Goal: Task Accomplishment & Management: Manage account settings

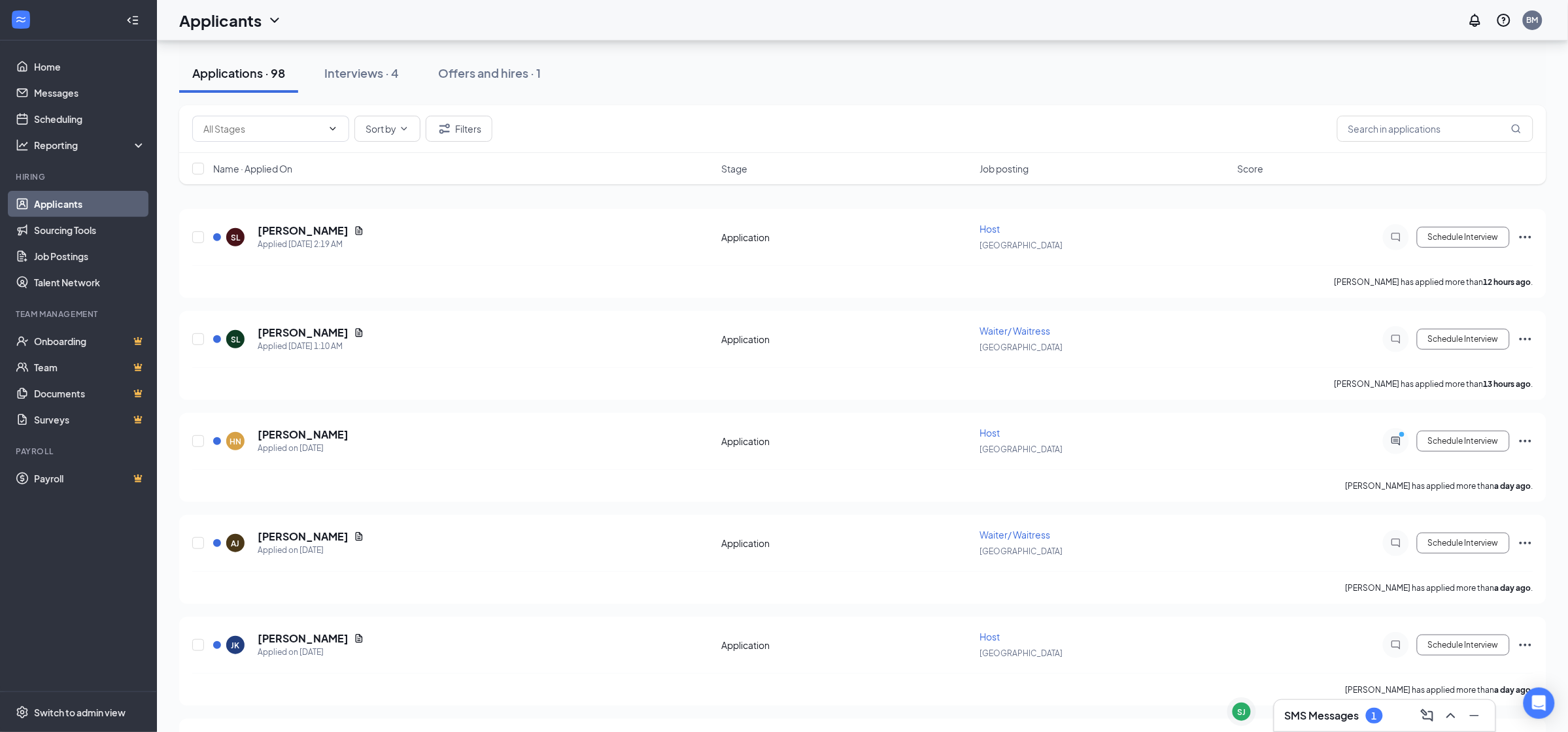
scroll to position [97, 0]
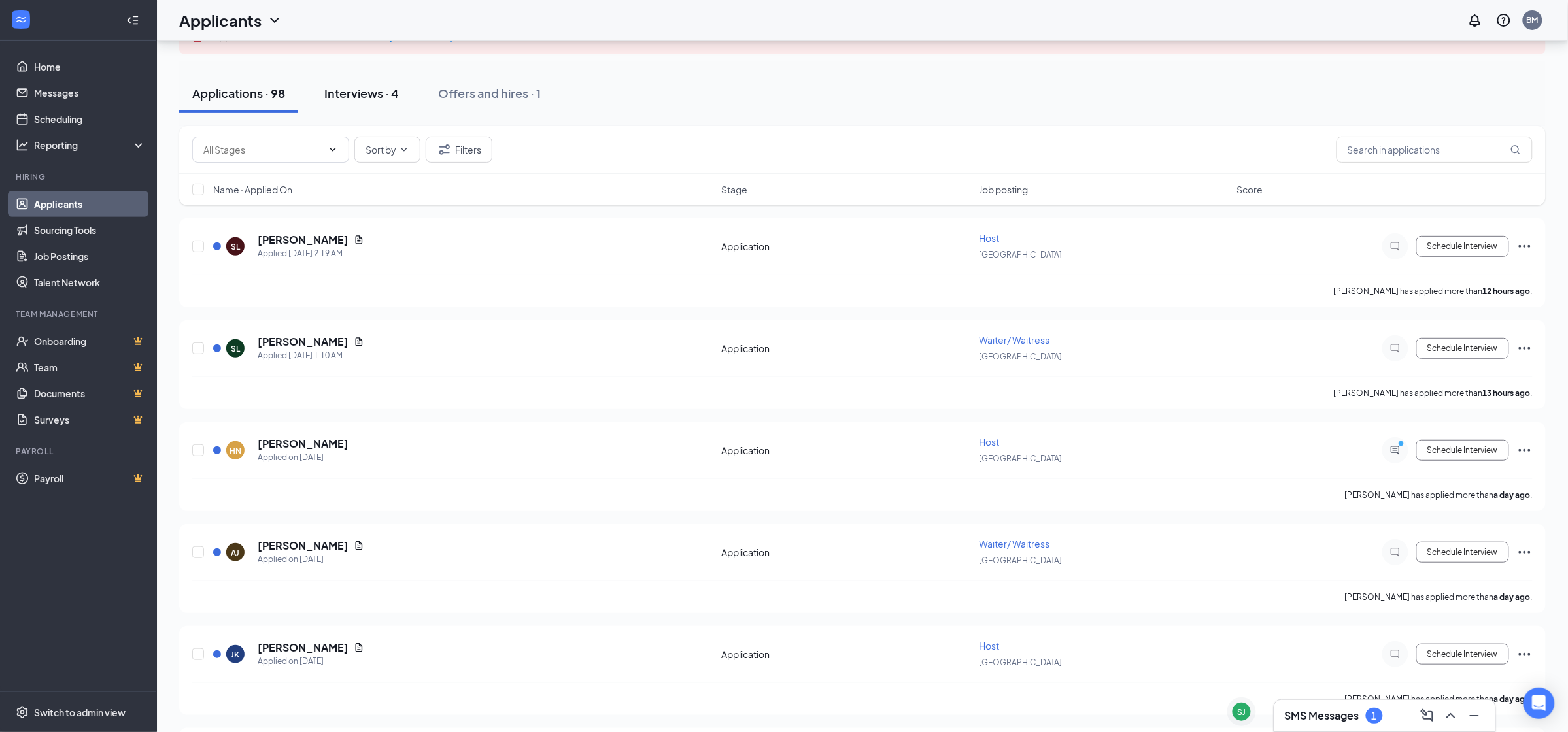
click at [352, 100] on div "Interviews · 4" at bounding box center [361, 93] width 74 height 17
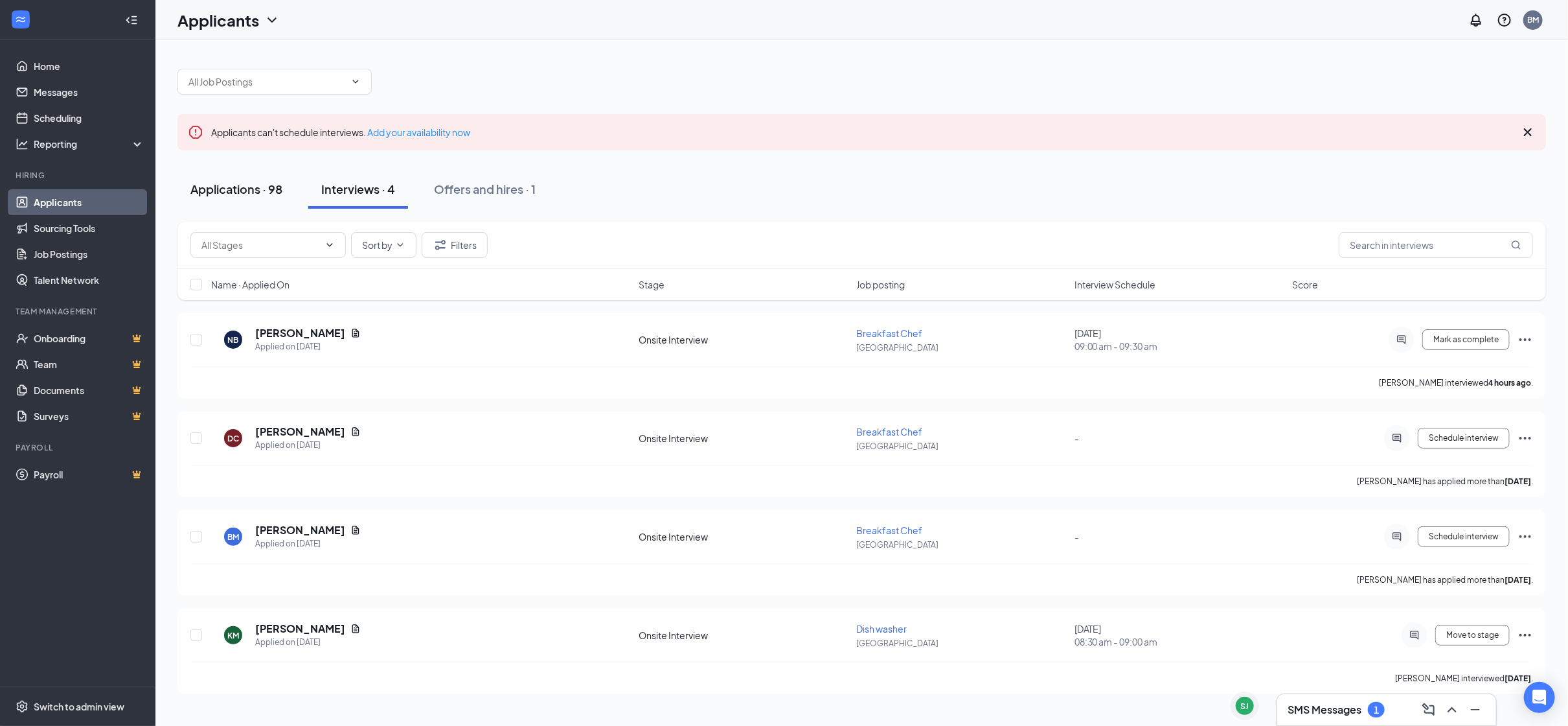
click at [230, 186] on div "Applications · 98" at bounding box center [236, 189] width 92 height 16
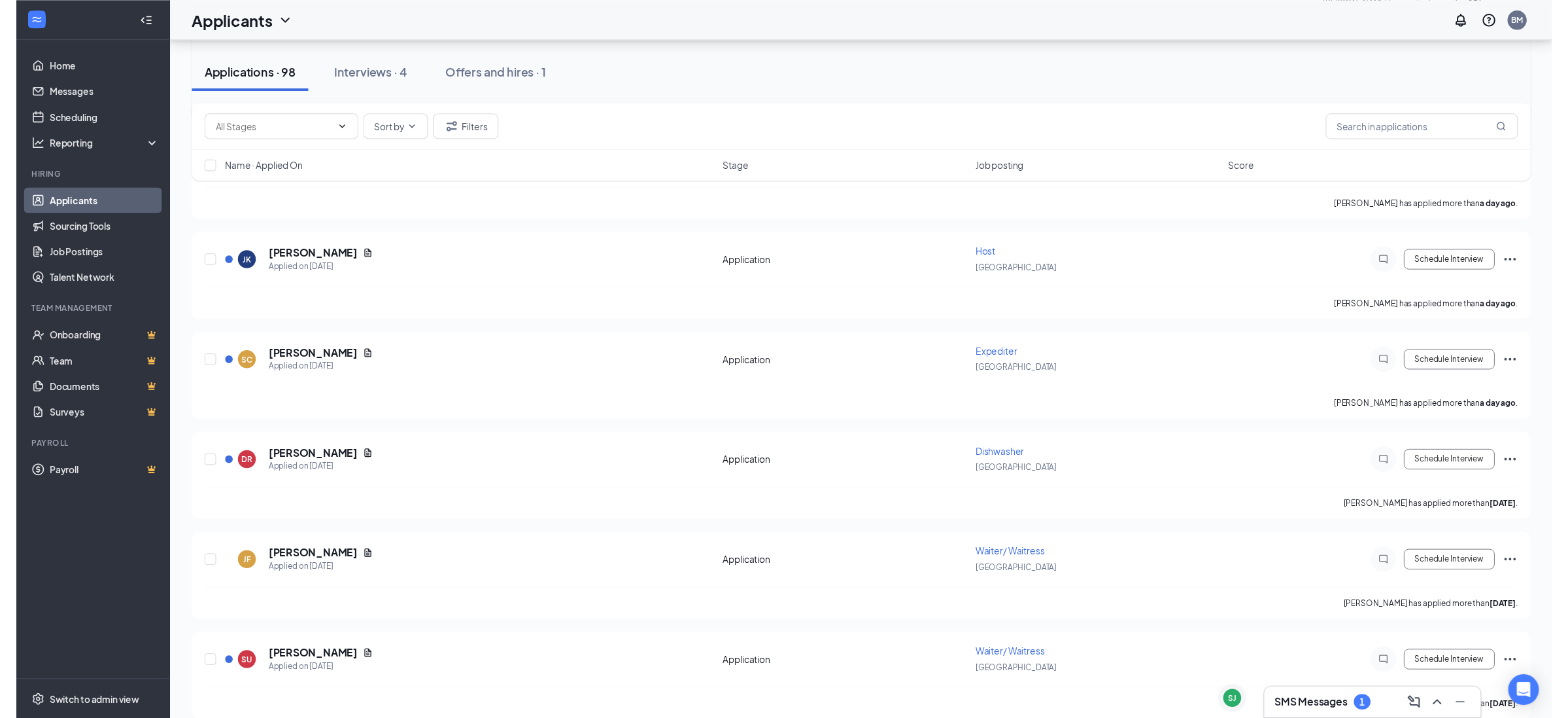
scroll to position [490, 0]
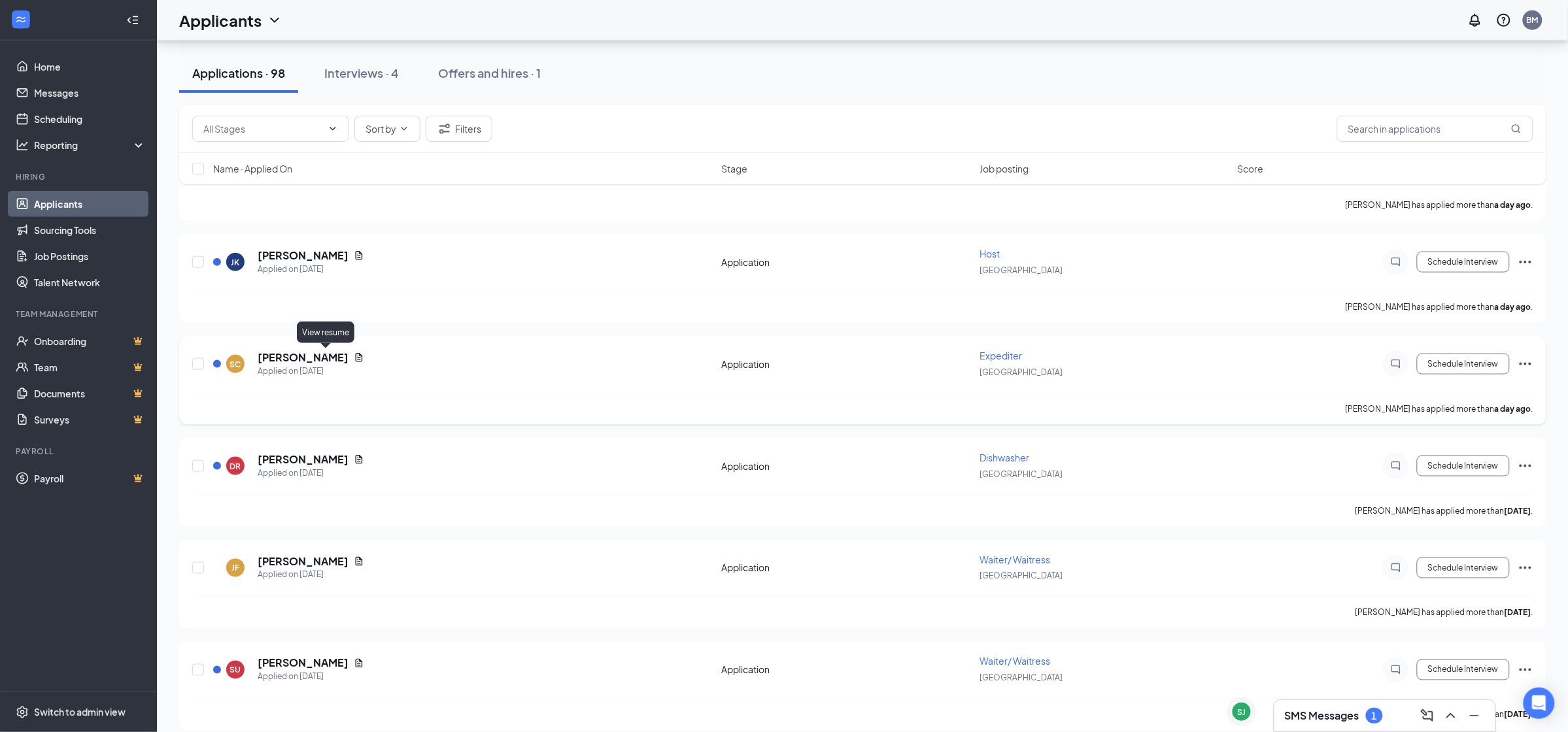
click at [356, 354] on icon "Document" at bounding box center [359, 358] width 7 height 9
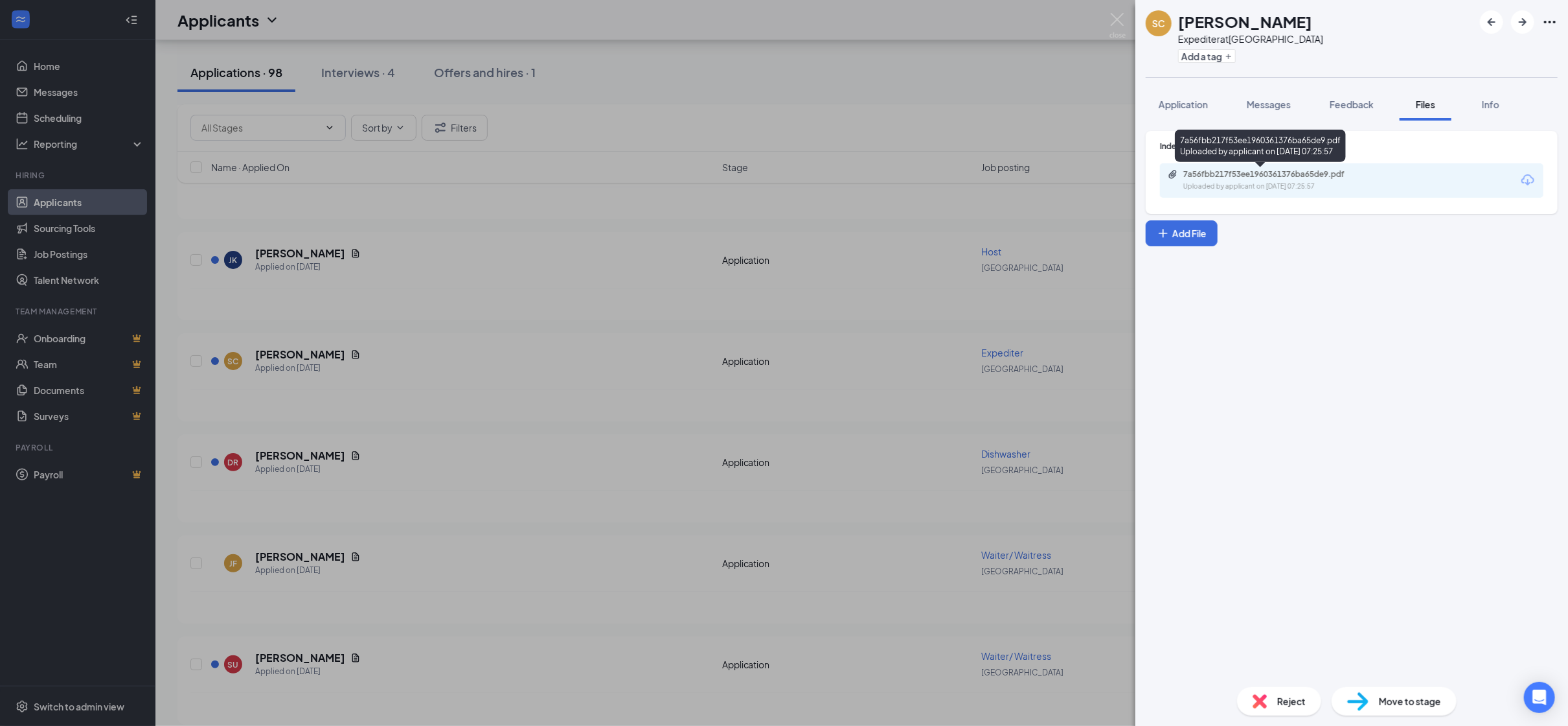
click at [1241, 178] on div "7a56fbb217f53ee1960361376ba65de9.pdf" at bounding box center [1274, 174] width 181 height 10
click at [1113, 16] on img at bounding box center [1118, 25] width 16 height 25
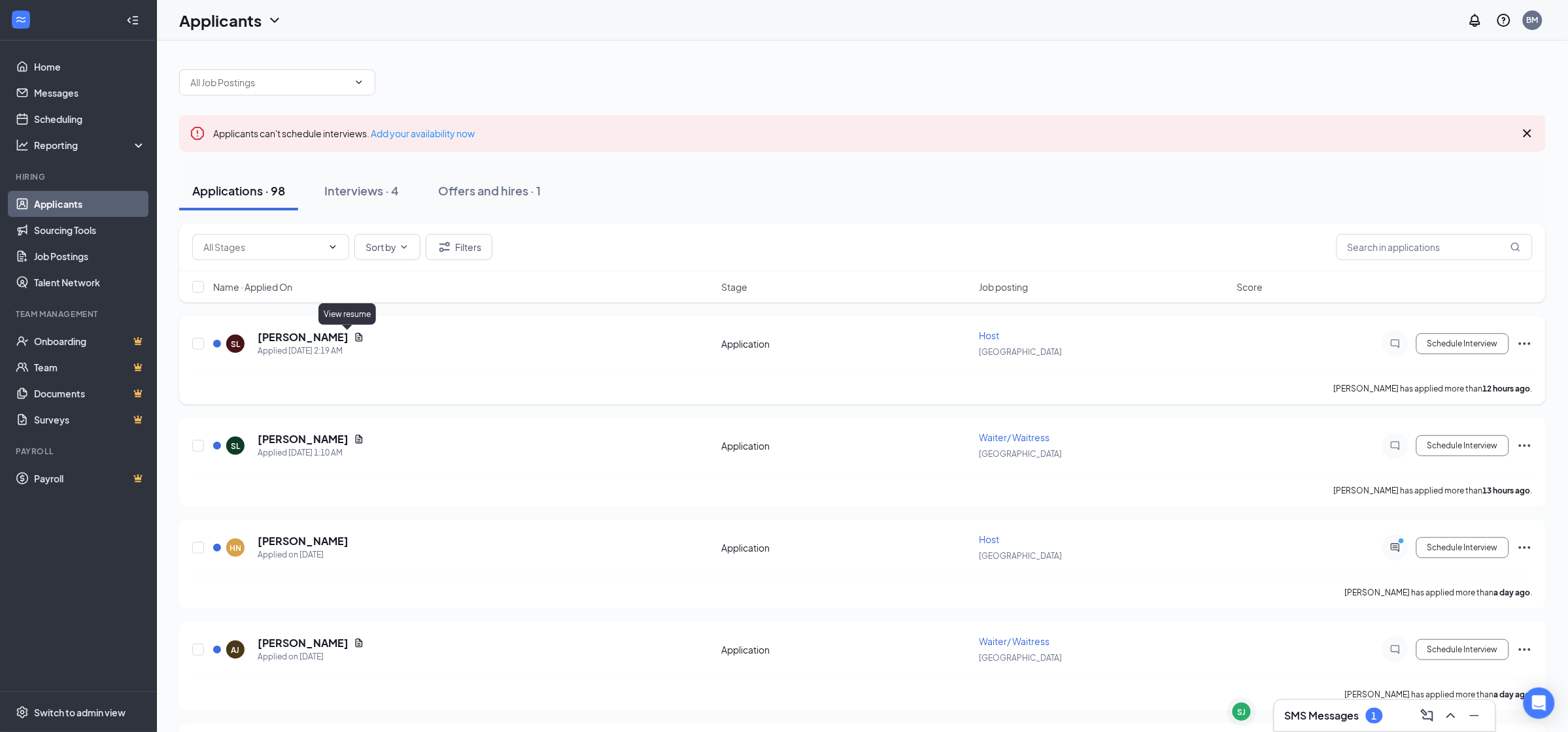
click at [354, 335] on icon "Document" at bounding box center [359, 337] width 10 height 10
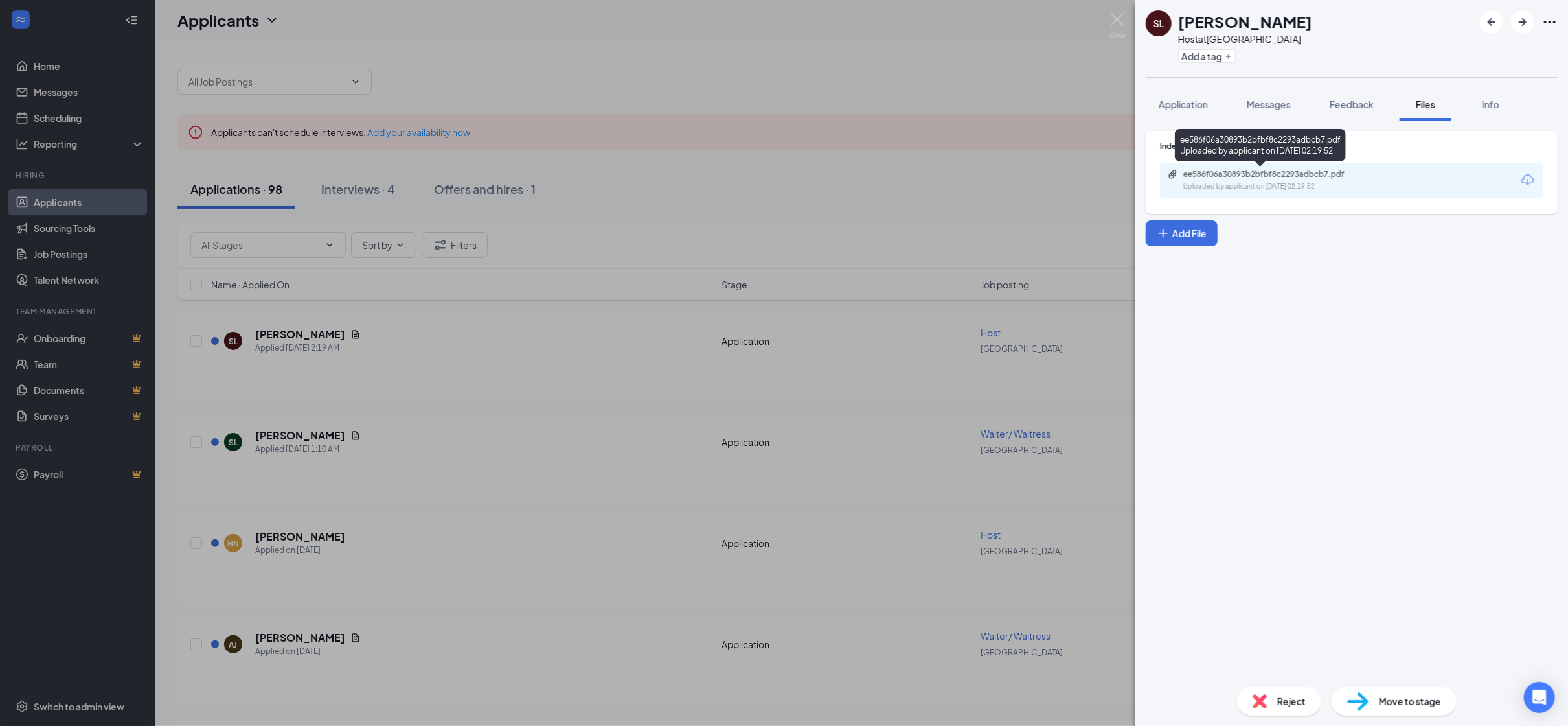
click at [1289, 174] on div "ee586f06a30893b2bfbf8c2293adbcb7.pdf" at bounding box center [1274, 174] width 181 height 10
click at [1110, 16] on img at bounding box center [1118, 25] width 16 height 25
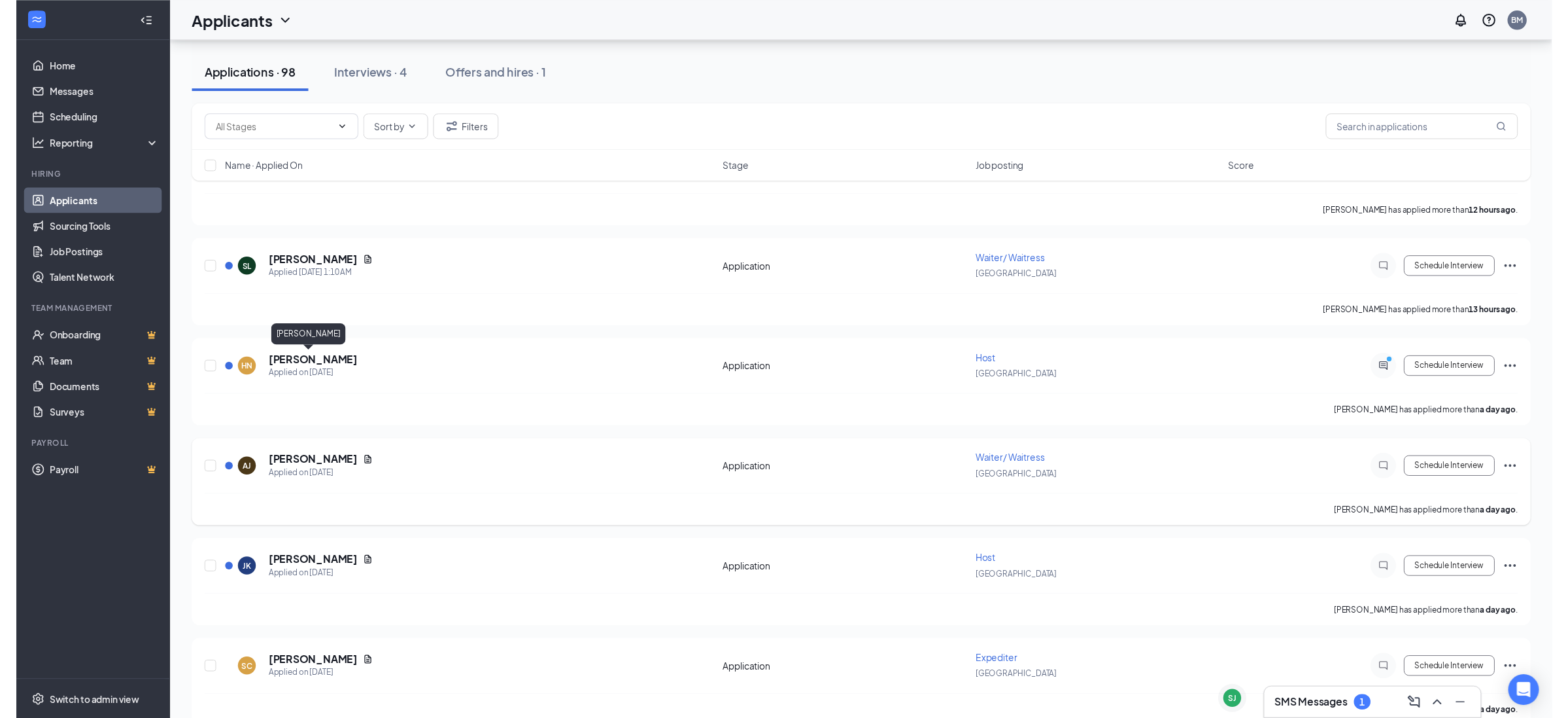
scroll to position [196, 0]
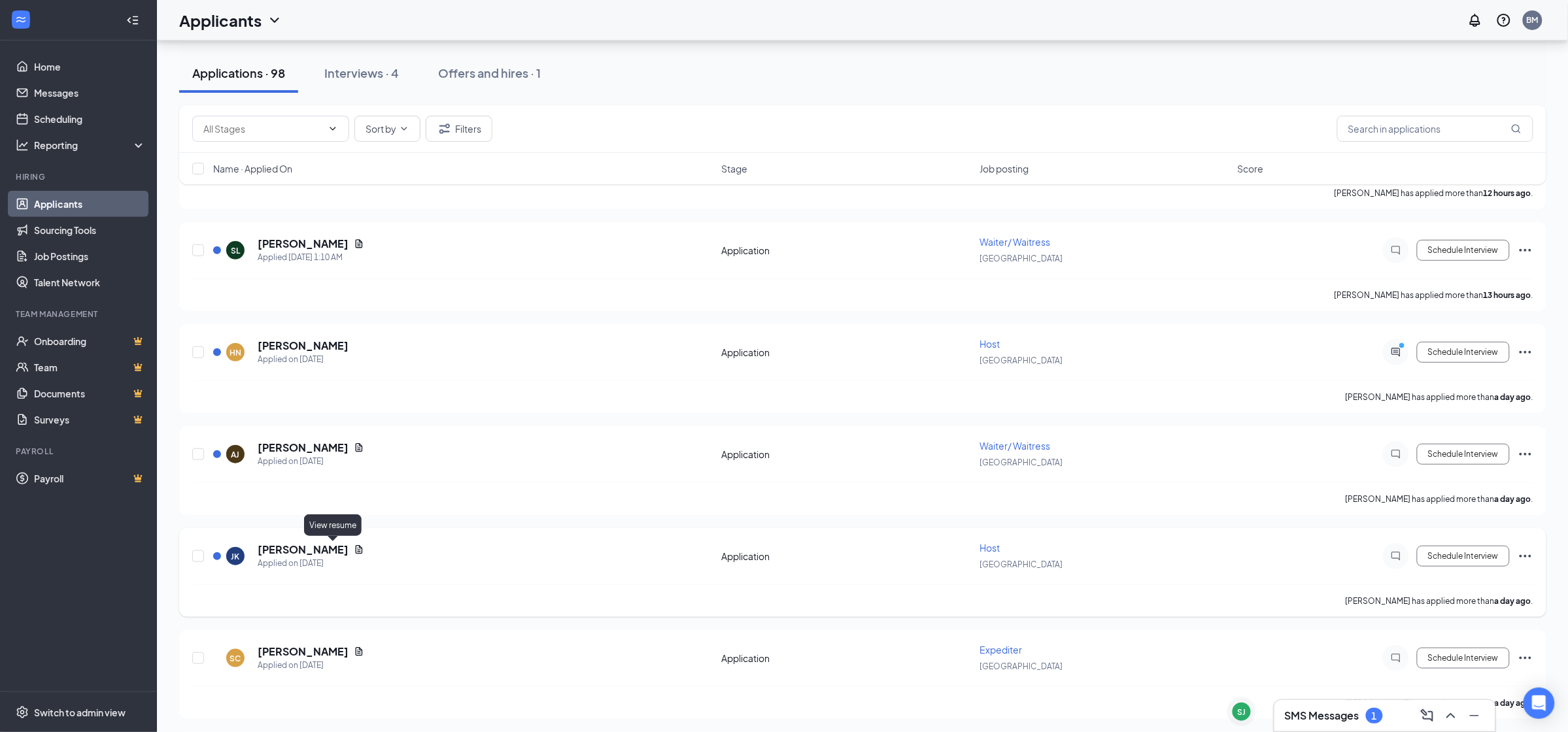
click at [356, 546] on icon "Document" at bounding box center [359, 550] width 7 height 9
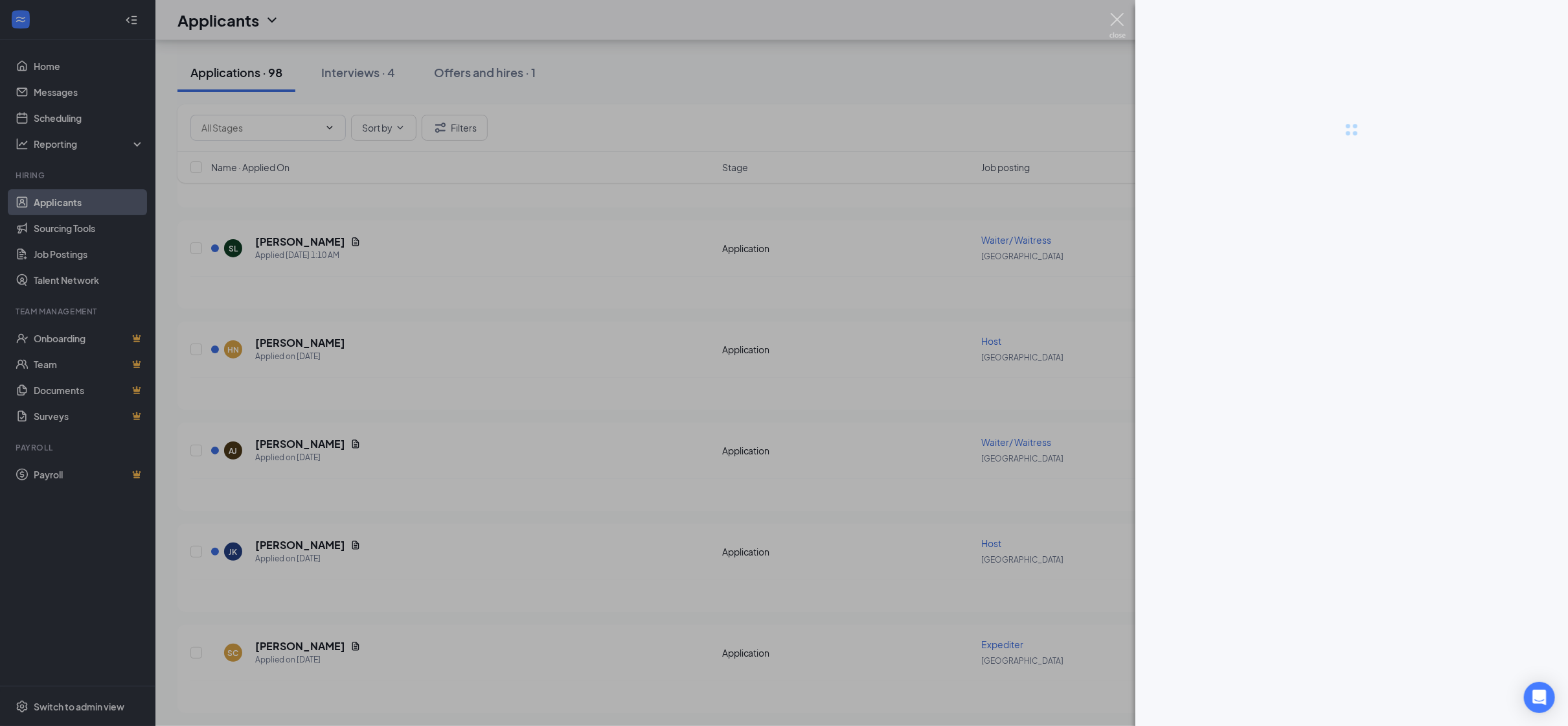
click at [1113, 15] on img at bounding box center [1118, 25] width 16 height 25
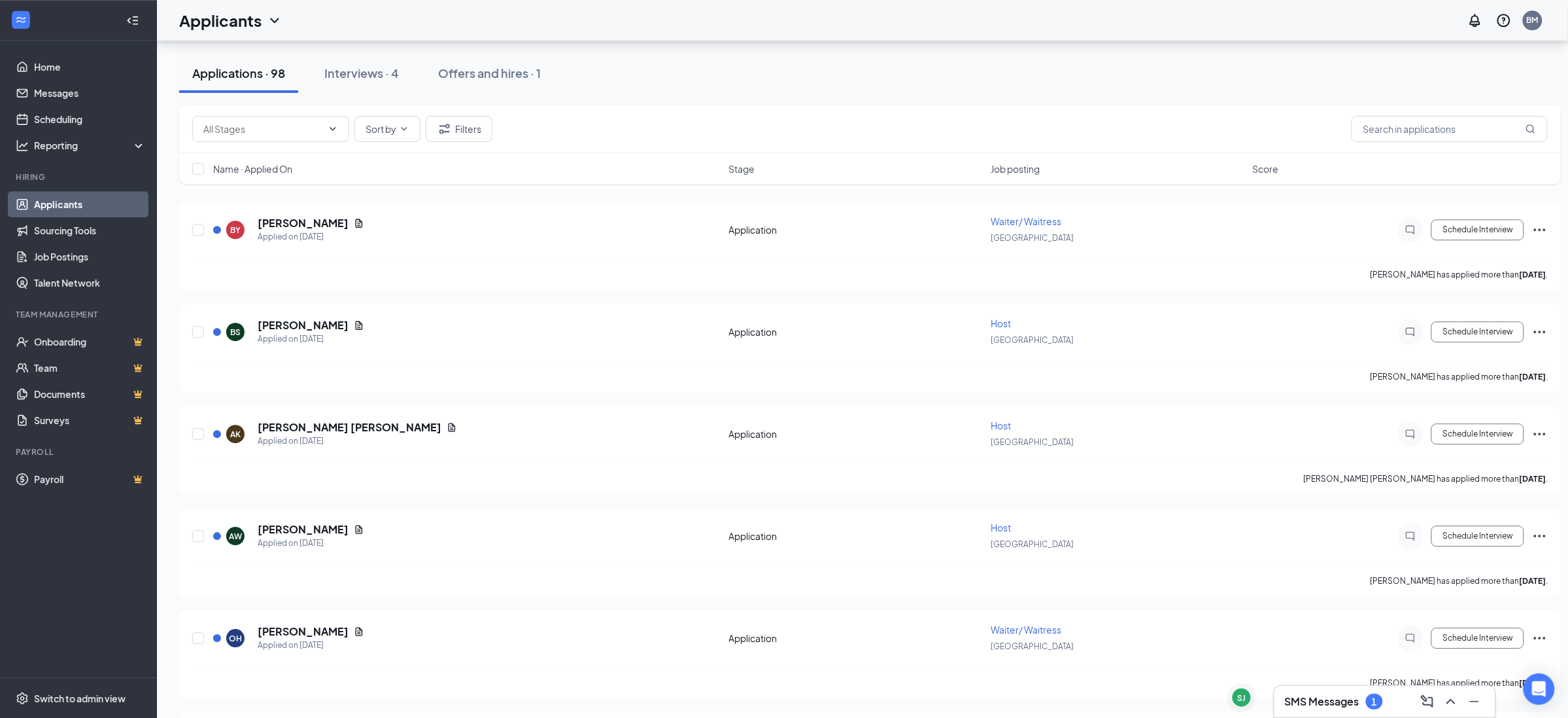
scroll to position [1373, 0]
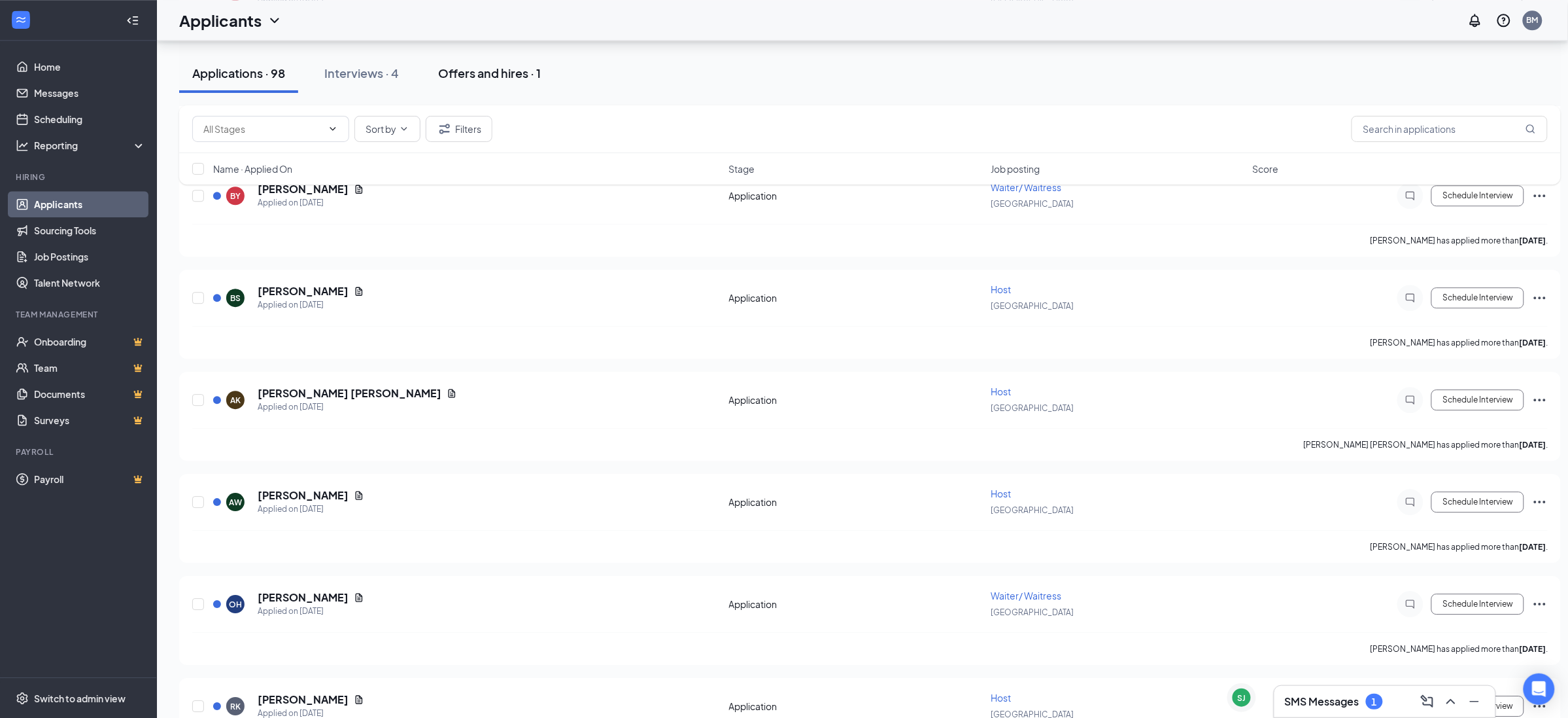
click at [466, 80] on div "Offers and hires · 1" at bounding box center [489, 73] width 102 height 17
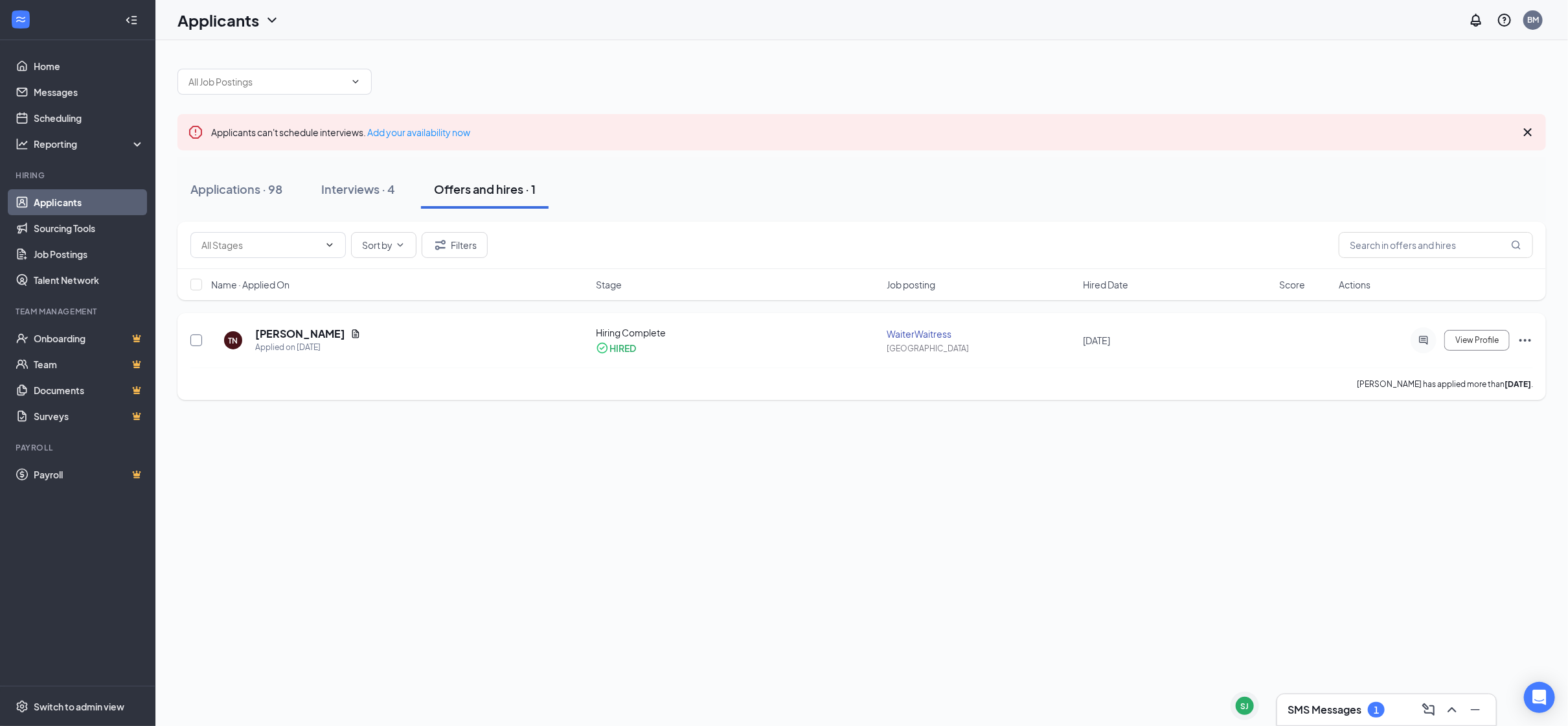
click at [198, 336] on input "checkbox" at bounding box center [196, 340] width 11 height 11
checkbox input "true"
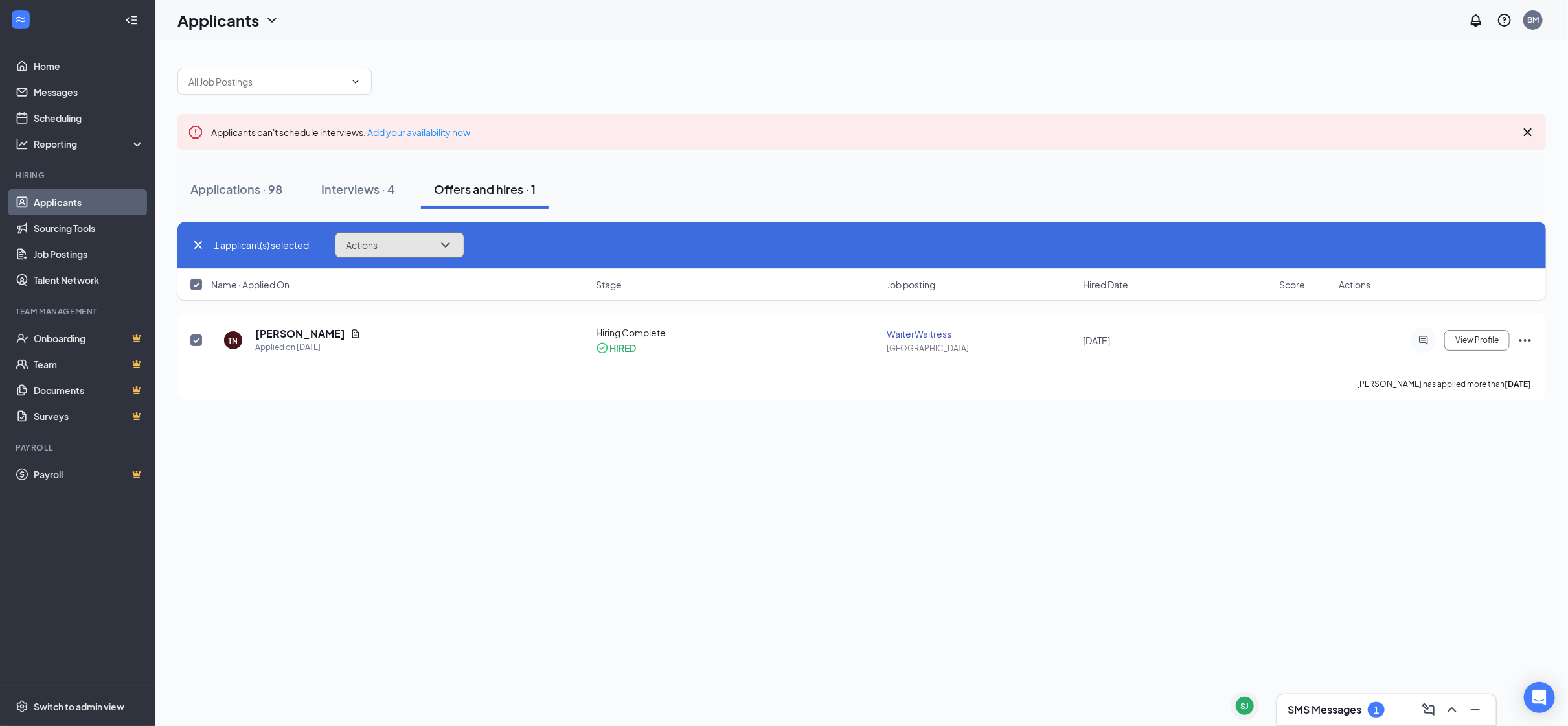
click at [419, 241] on button "Actions" at bounding box center [400, 245] width 130 height 26
click at [383, 444] on p "Reject" at bounding box center [403, 450] width 112 height 13
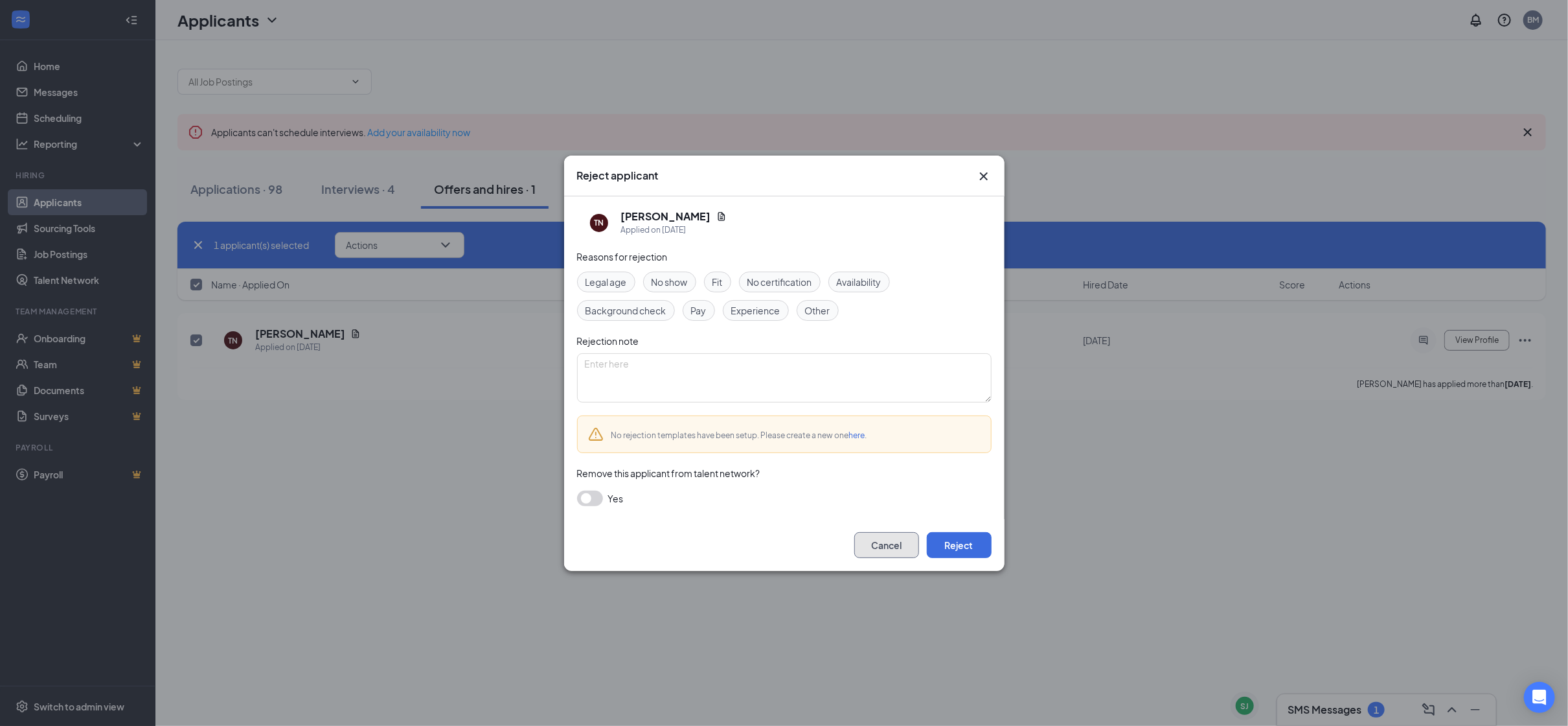
click at [881, 543] on button "Cancel" at bounding box center [887, 545] width 65 height 26
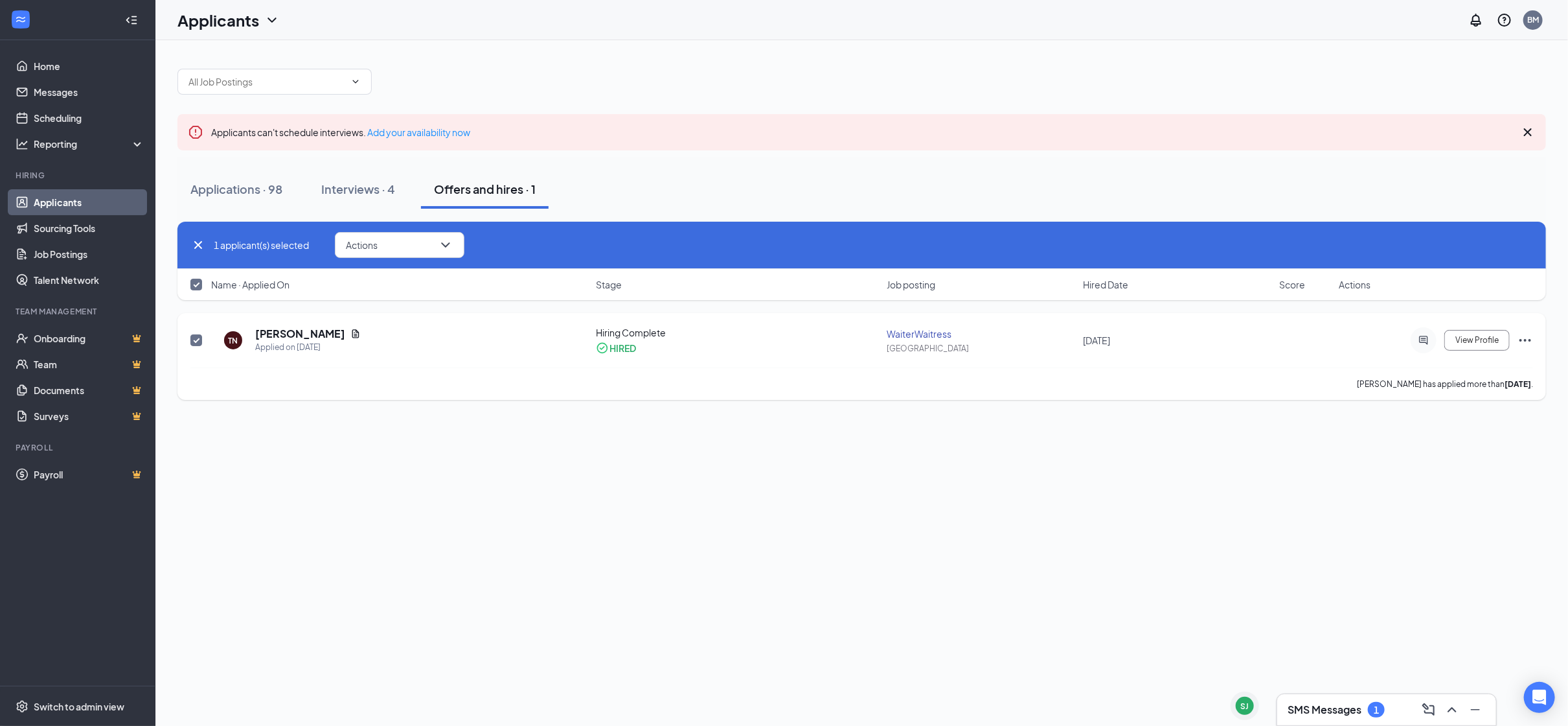
click at [1531, 339] on icon "Ellipses" at bounding box center [1526, 340] width 16 height 16
click at [1249, 475] on div "Applicants can't schedule interviews. Add your availability now Applications · …" at bounding box center [862, 383] width 1413 height 686
click at [63, 255] on link "Job Postings" at bounding box center [89, 254] width 111 height 26
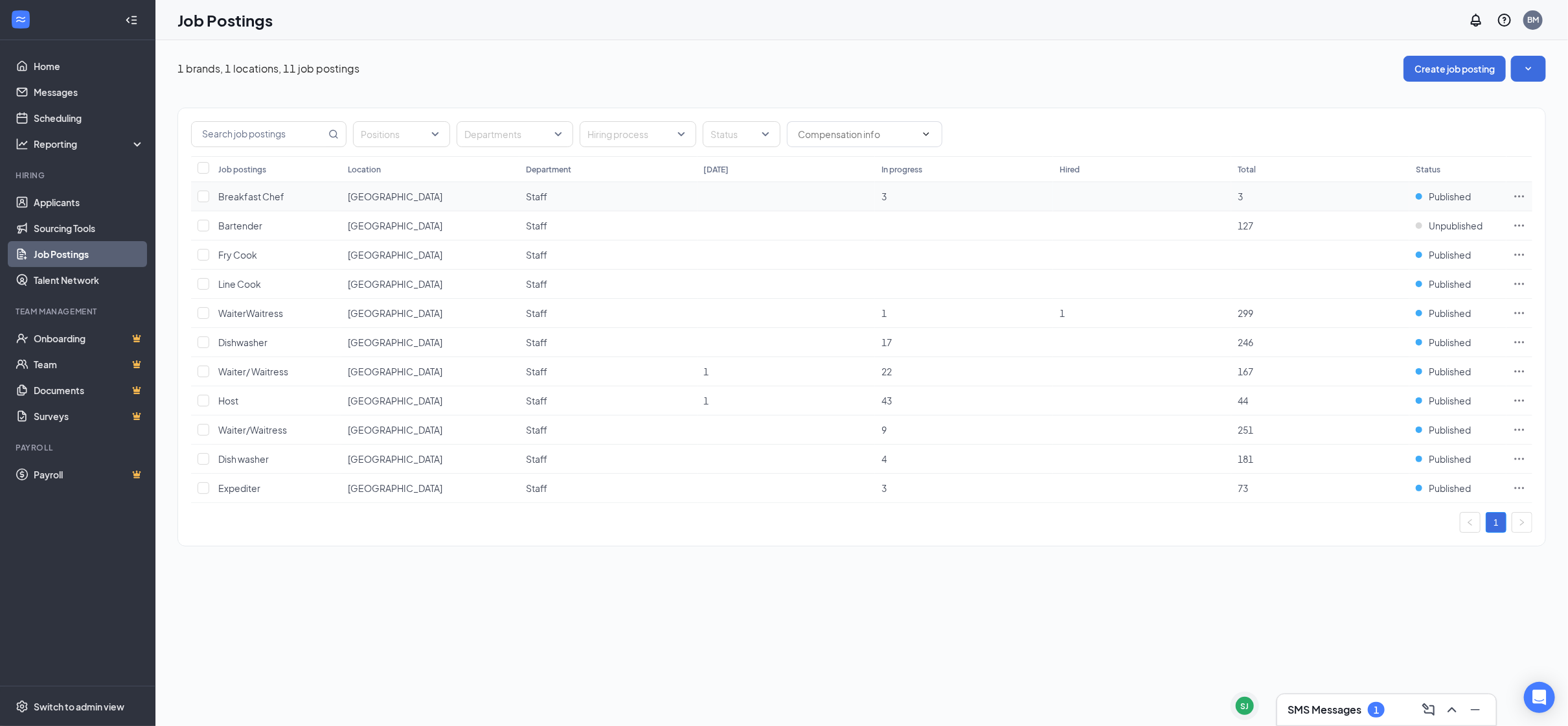
click at [271, 191] on span "Breakfast Chef" at bounding box center [251, 196] width 66 height 11
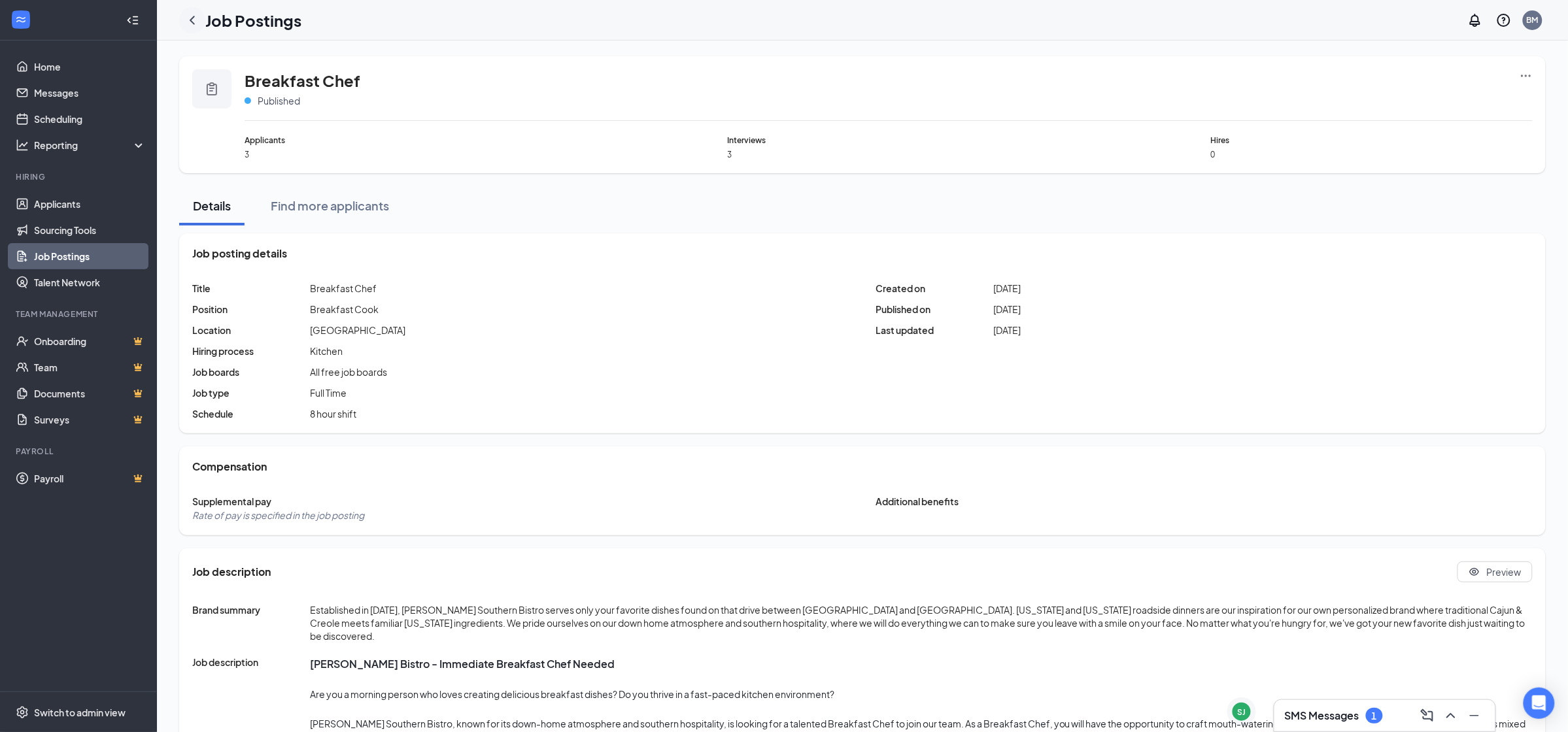
click at [196, 21] on icon "ChevronLeft" at bounding box center [192, 20] width 16 height 16
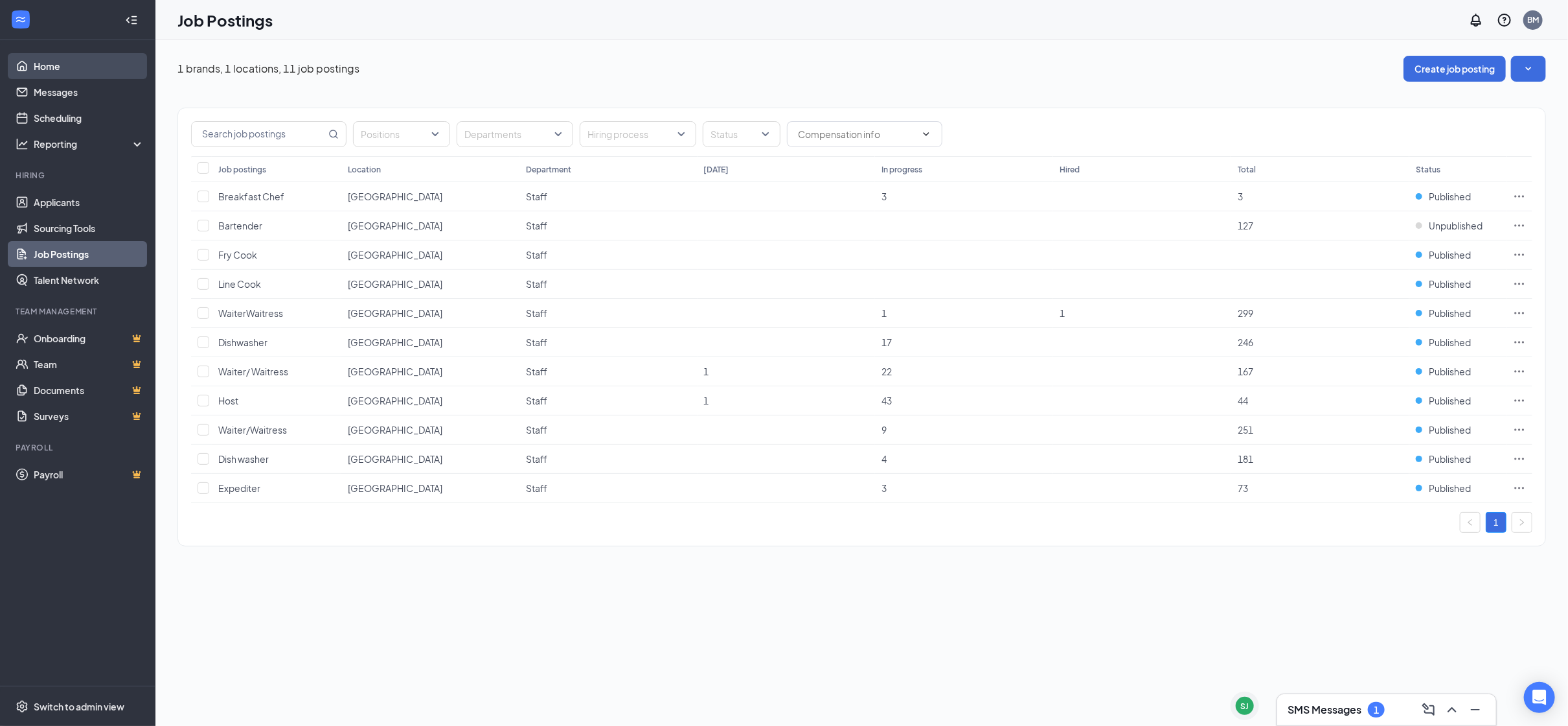
click at [55, 57] on link "Home" at bounding box center [89, 66] width 111 height 26
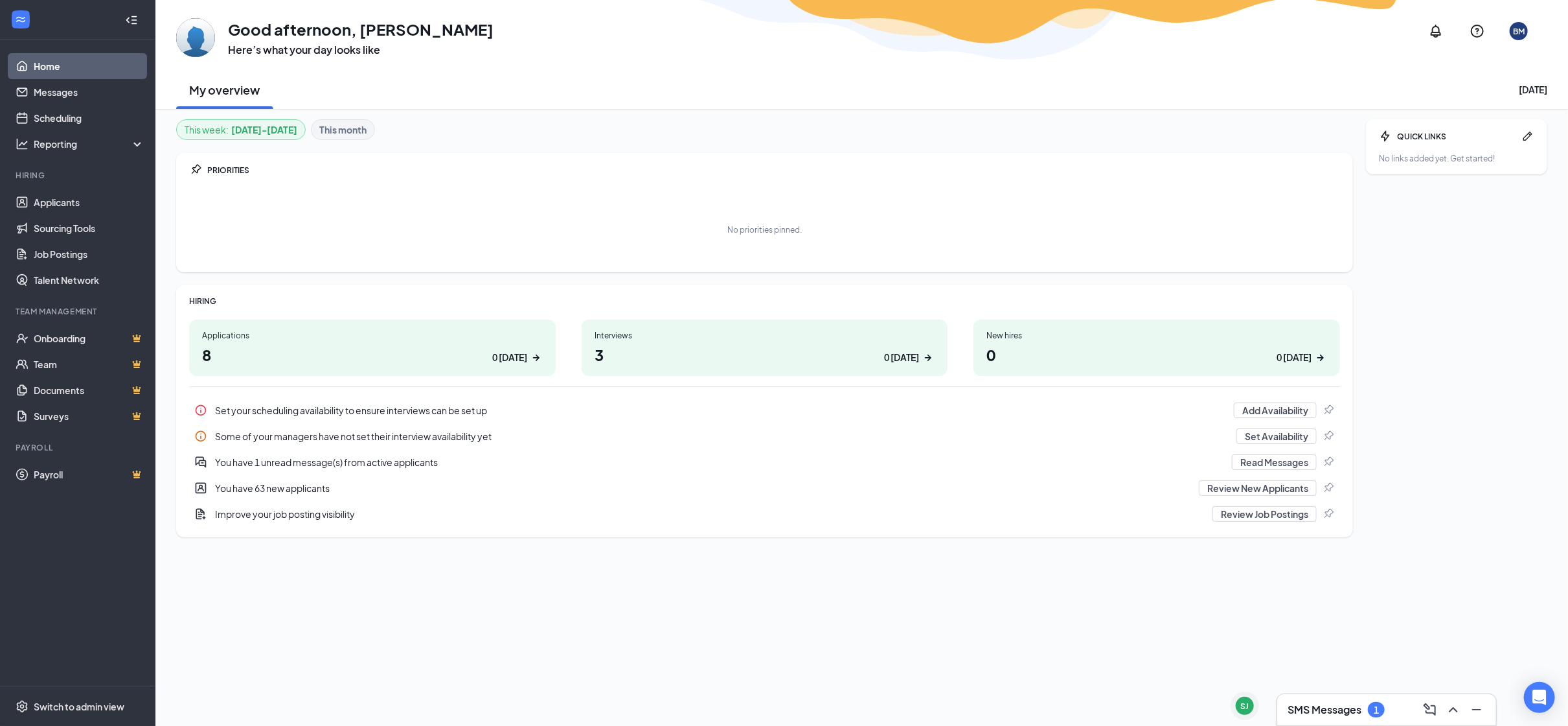
click at [822, 349] on h1 "3 0 [DATE]" at bounding box center [765, 354] width 341 height 22
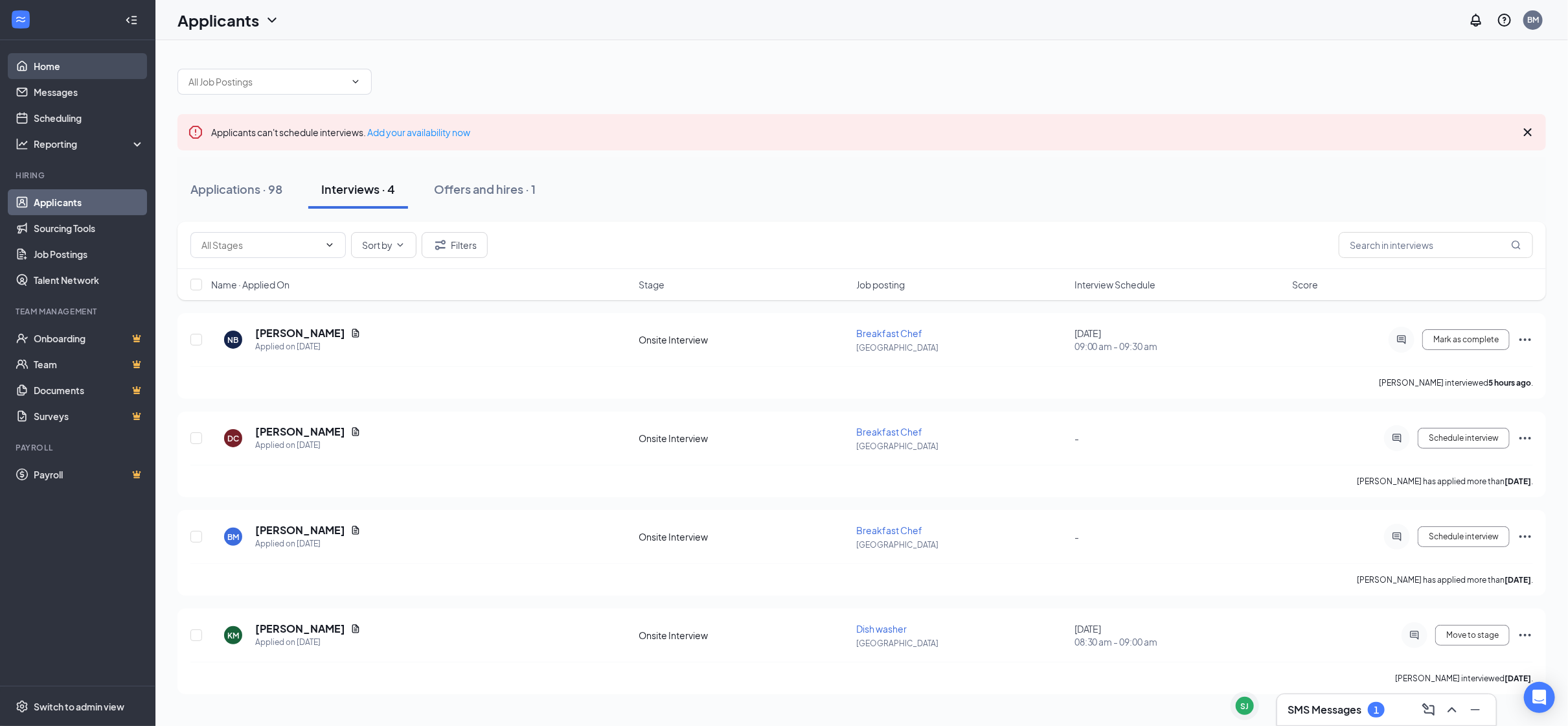
click at [46, 71] on link "Home" at bounding box center [89, 66] width 111 height 26
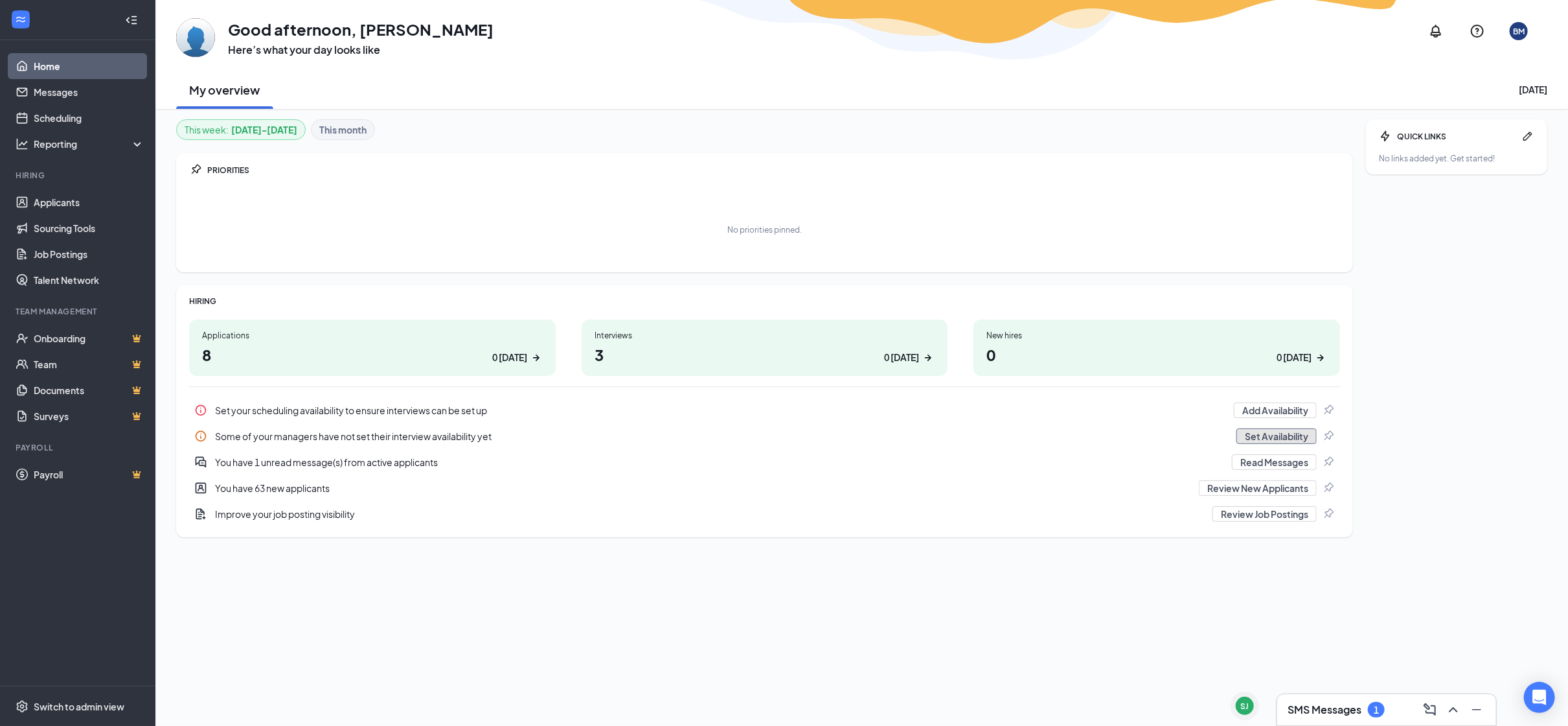
click at [1293, 431] on button "Set Availability" at bounding box center [1276, 437] width 81 height 16
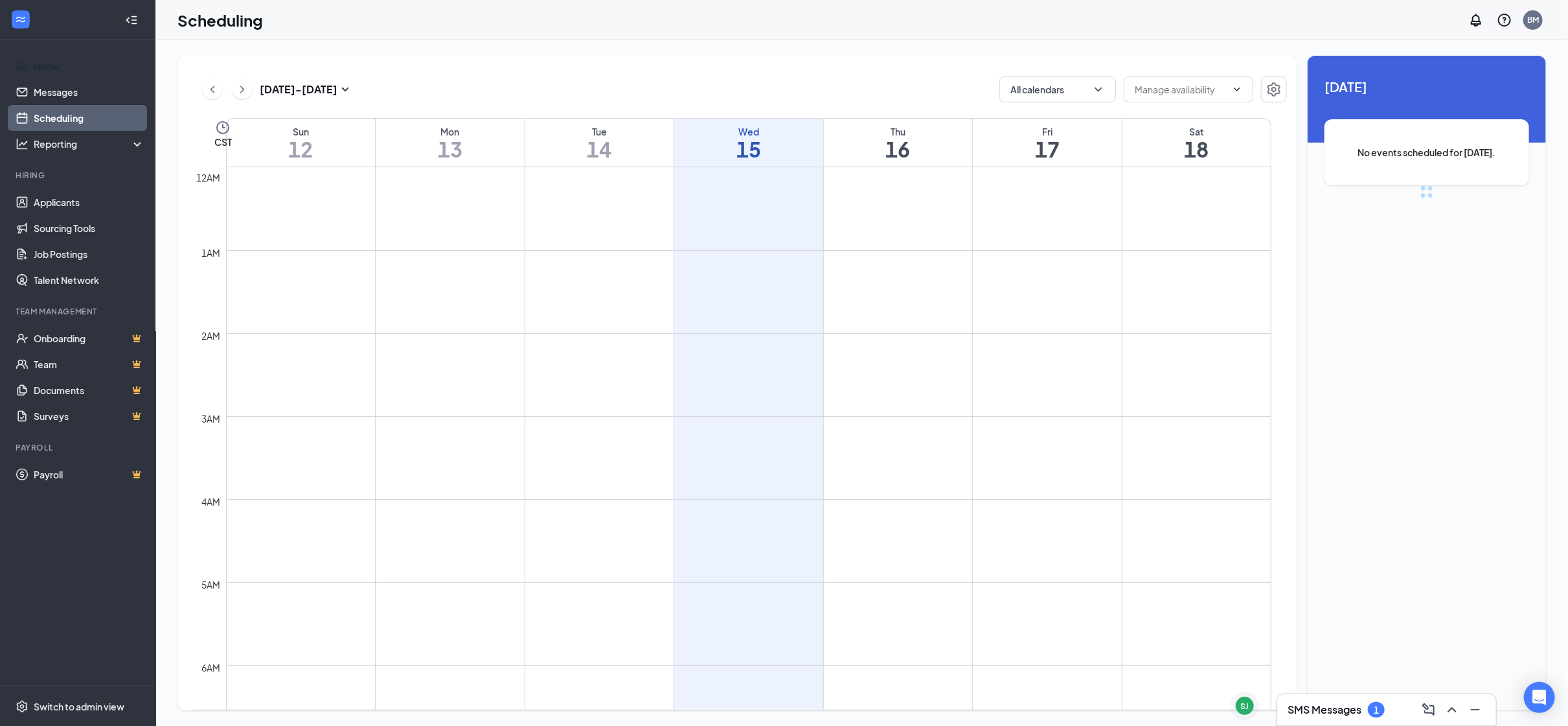
scroll to position [636, 0]
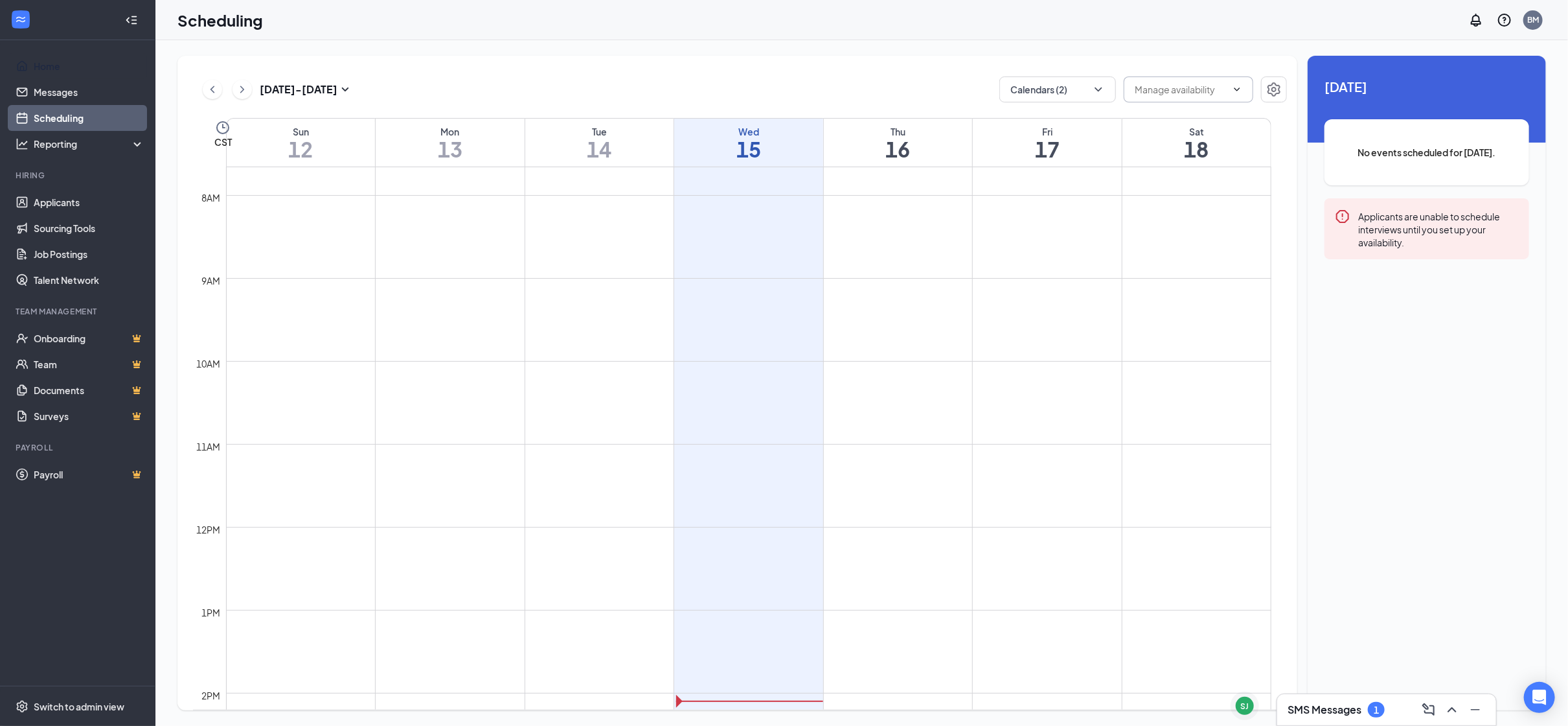
click at [1233, 87] on icon "ChevronDown" at bounding box center [1237, 89] width 10 height 10
click at [1105, 88] on icon "ChevronDown" at bounding box center [1098, 89] width 13 height 13
click at [1057, 230] on input "[PERSON_NAME][MEDICAL_DATA]" at bounding box center [1091, 231] width 164 height 13
checkbox input "true"
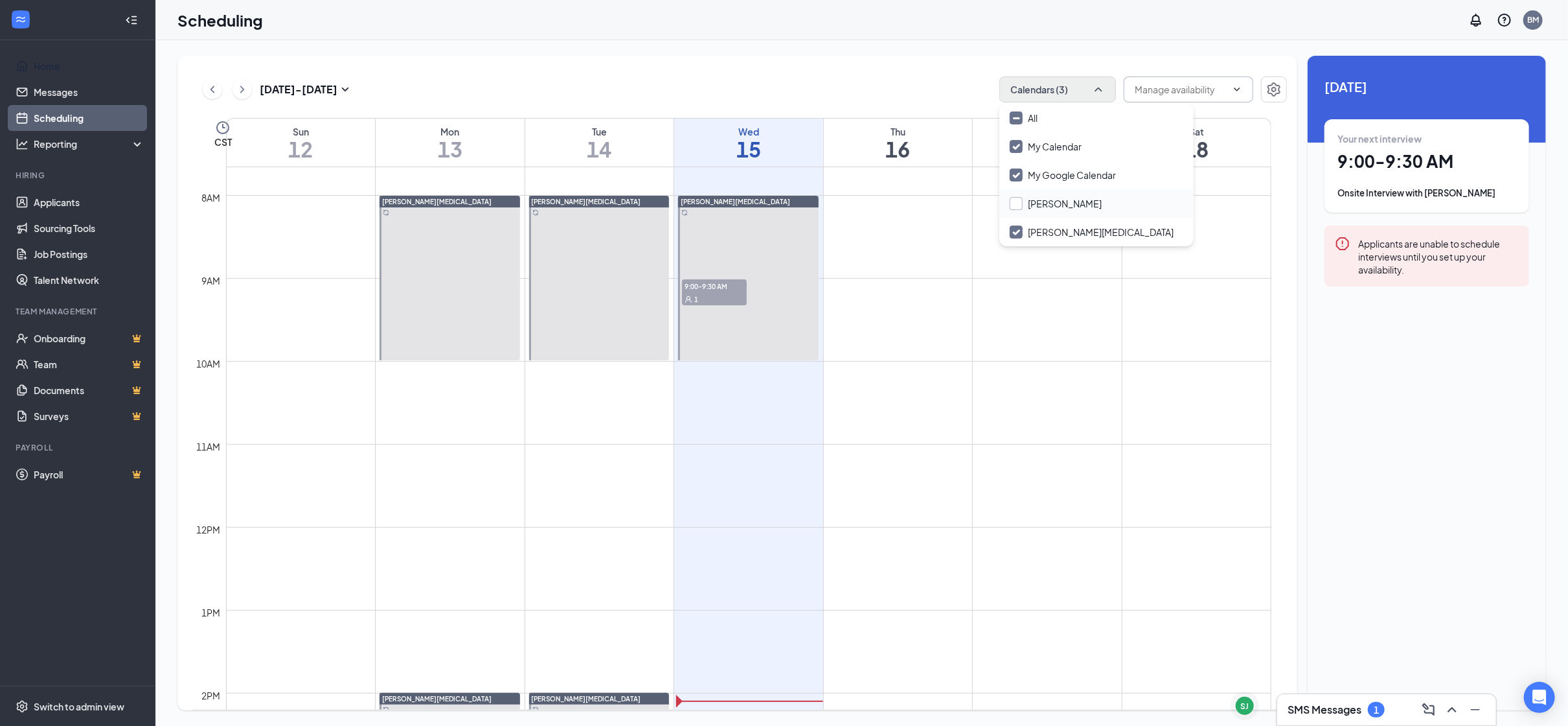
click at [1032, 199] on input "[PERSON_NAME]" at bounding box center [1055, 203] width 92 height 13
checkbox input "false"
checkbox input "true"
click at [1023, 228] on input "[PERSON_NAME][MEDICAL_DATA]" at bounding box center [1091, 231] width 164 height 13
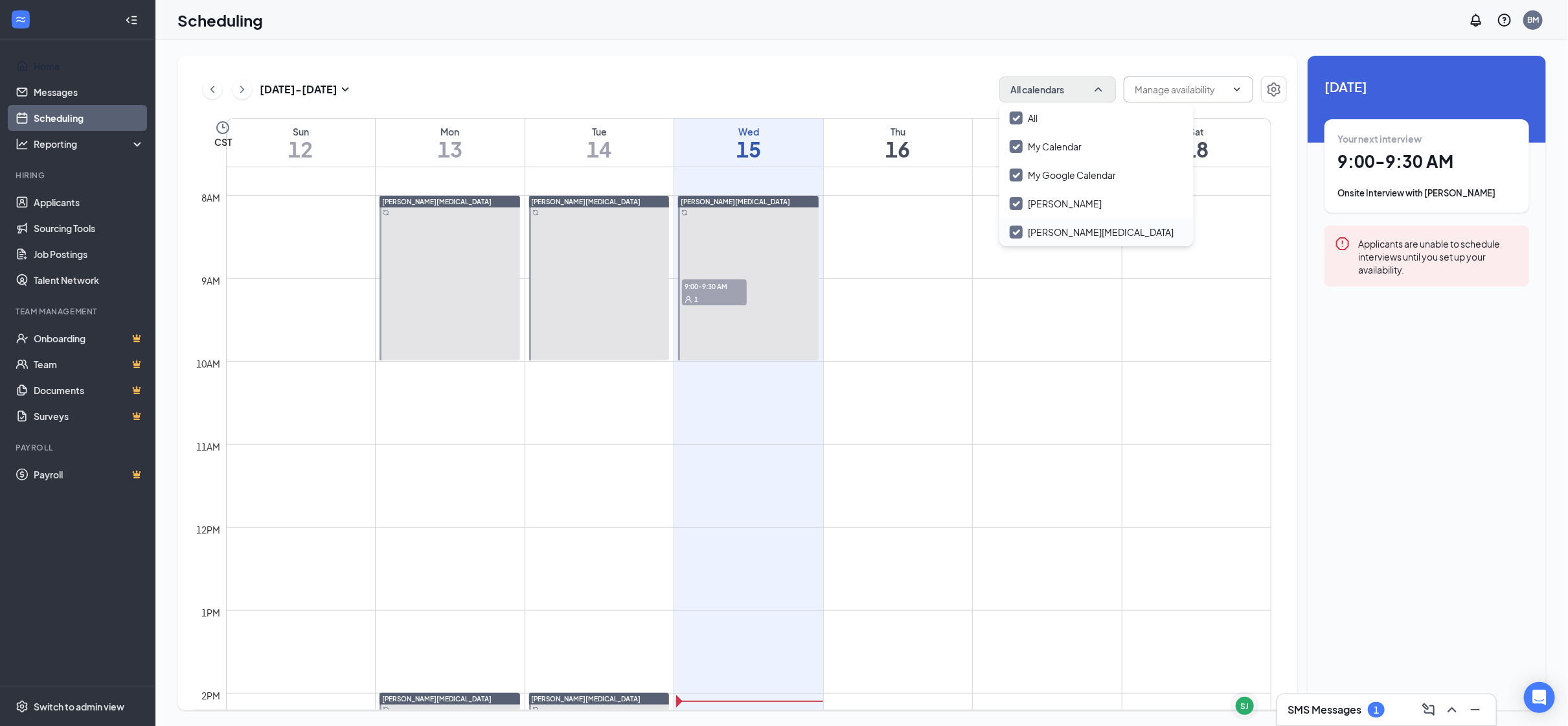
checkbox input "true"
checkbox input "false"
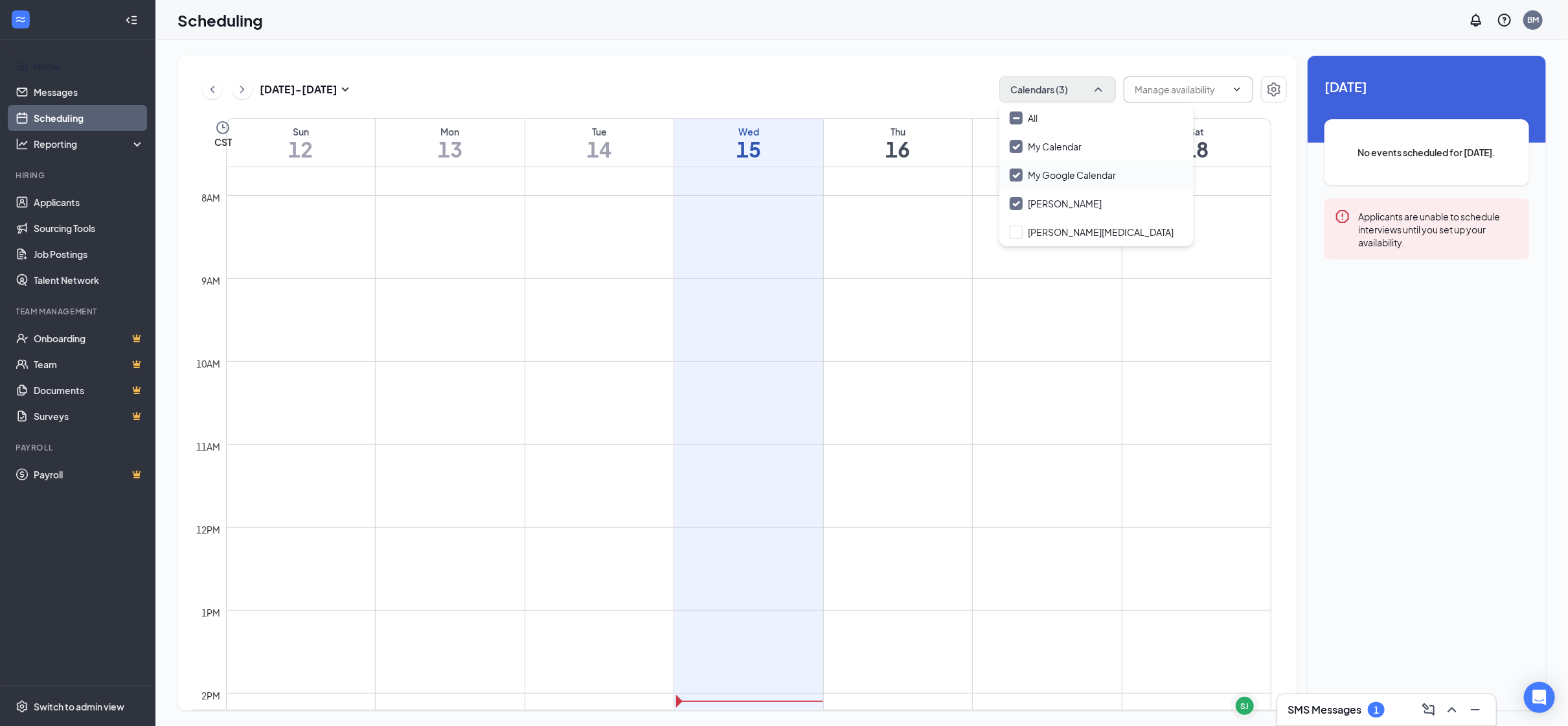
click at [1028, 174] on input "My Google Calendar" at bounding box center [1062, 175] width 106 height 13
checkbox input "false"
click at [1031, 140] on input "My Calendar" at bounding box center [1045, 146] width 72 height 13
checkbox input "false"
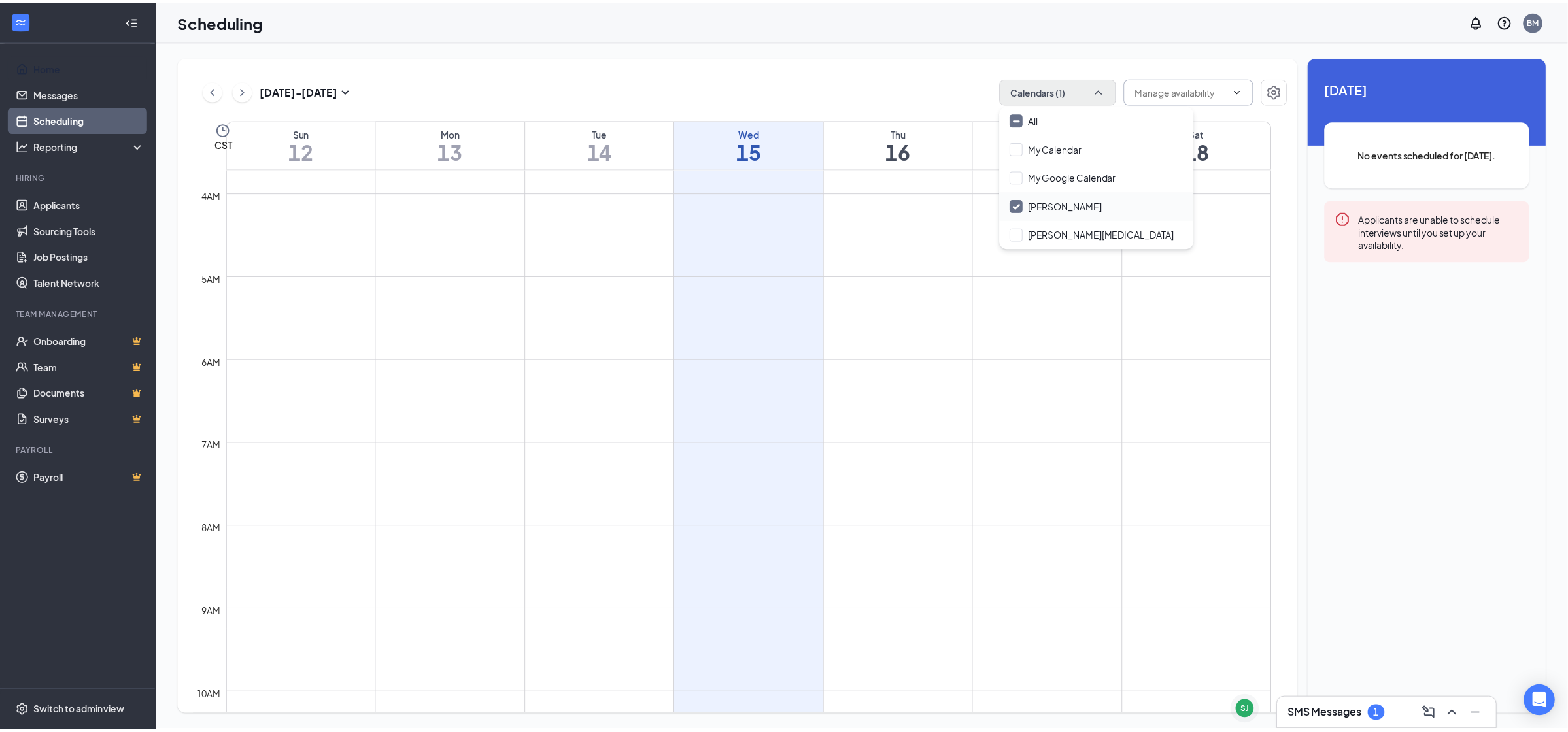
scroll to position [249, 0]
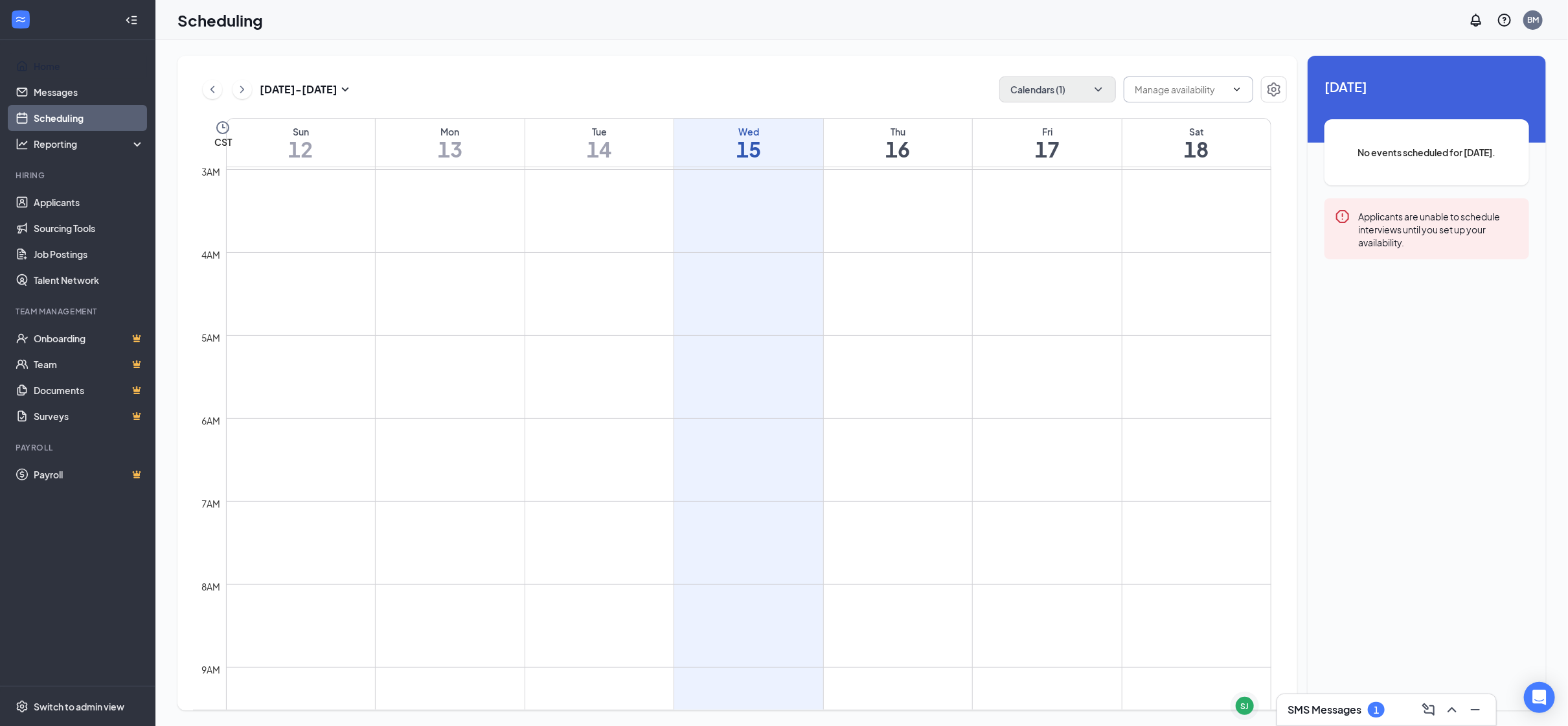
click at [1236, 92] on icon "ChevronDown" at bounding box center [1237, 89] width 10 height 10
click at [973, 52] on div "[DATE] - [DATE] Calendars (1) Delete all availability CST Sun 12 Mon 13 Tue 14 …" at bounding box center [862, 383] width 1413 height 686
click at [1273, 87] on icon "Settings" at bounding box center [1274, 89] width 13 height 14
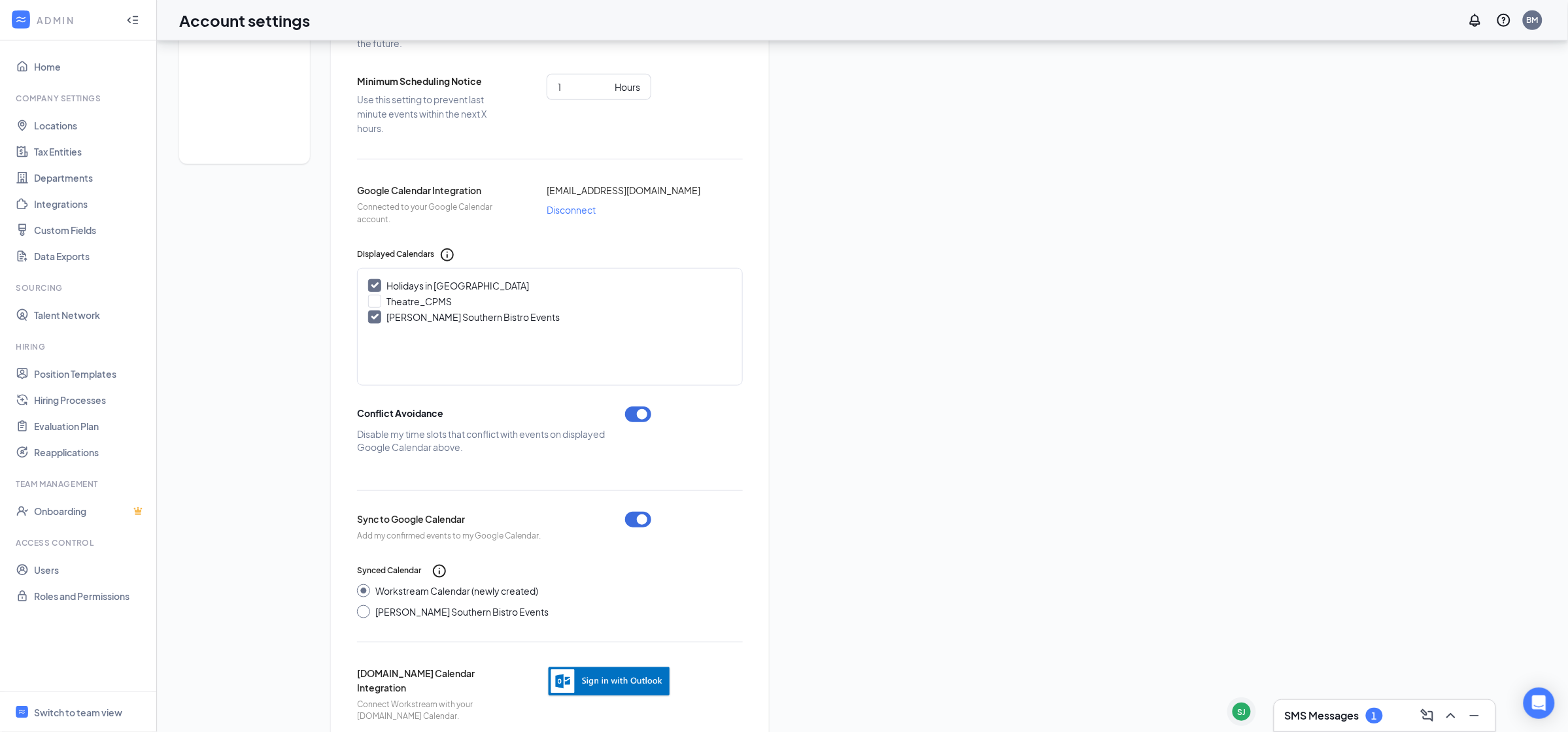
scroll to position [286, 0]
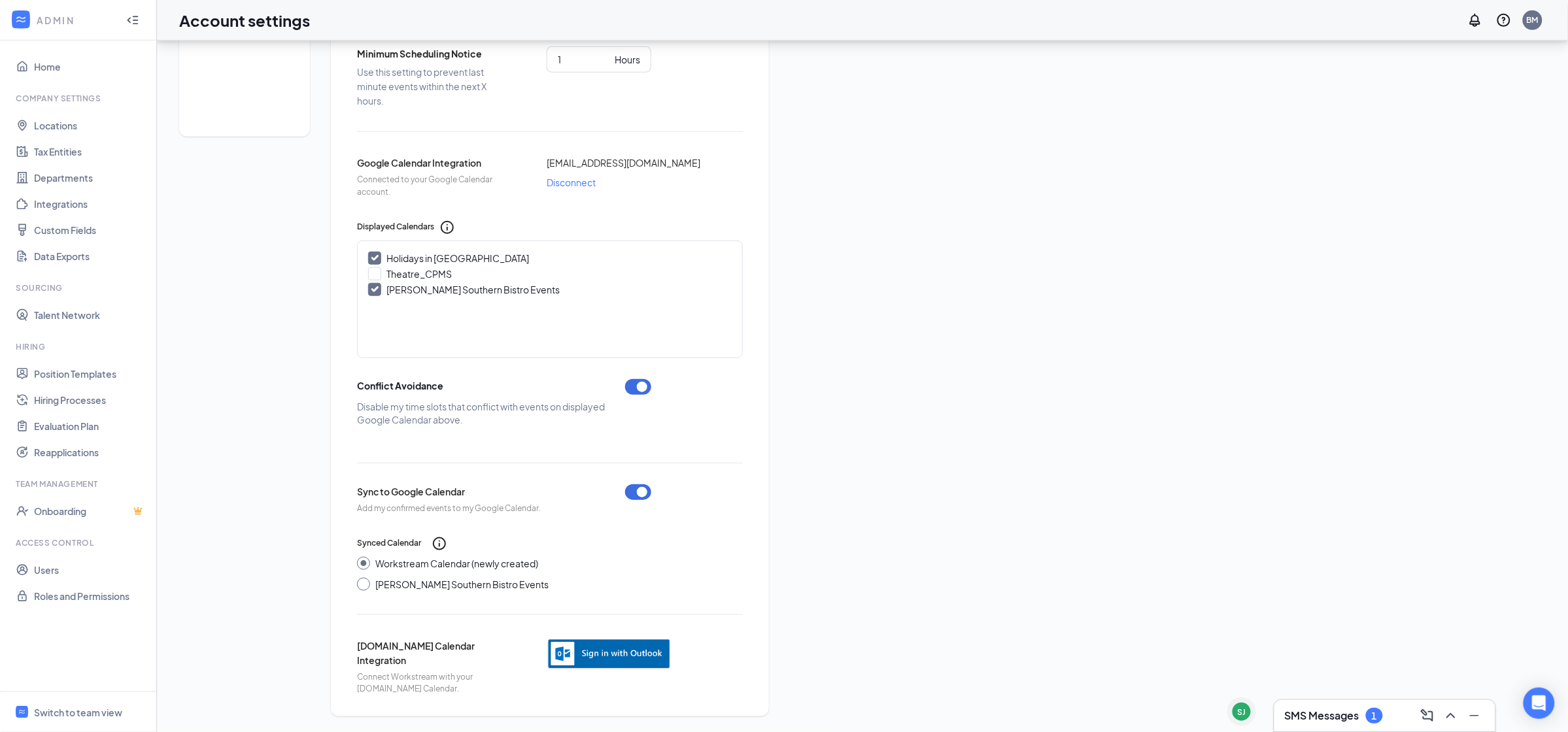
click at [630, 652] on img "button" at bounding box center [608, 654] width 125 height 32
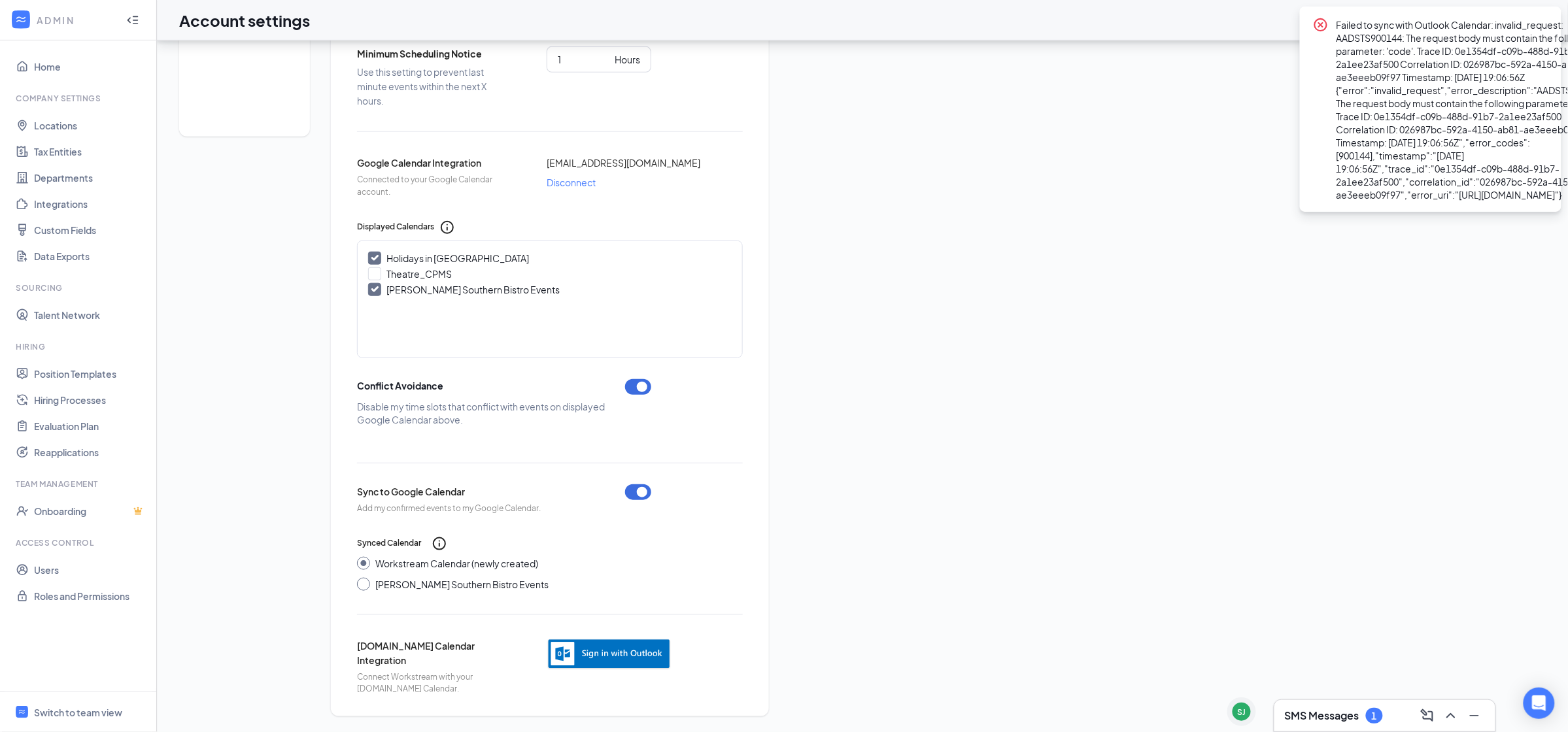
click at [1065, 141] on div "Scheduling Notification settings E-verify quiz Scheduling Settings Time Zone Le…" at bounding box center [863, 243] width 1367 height 946
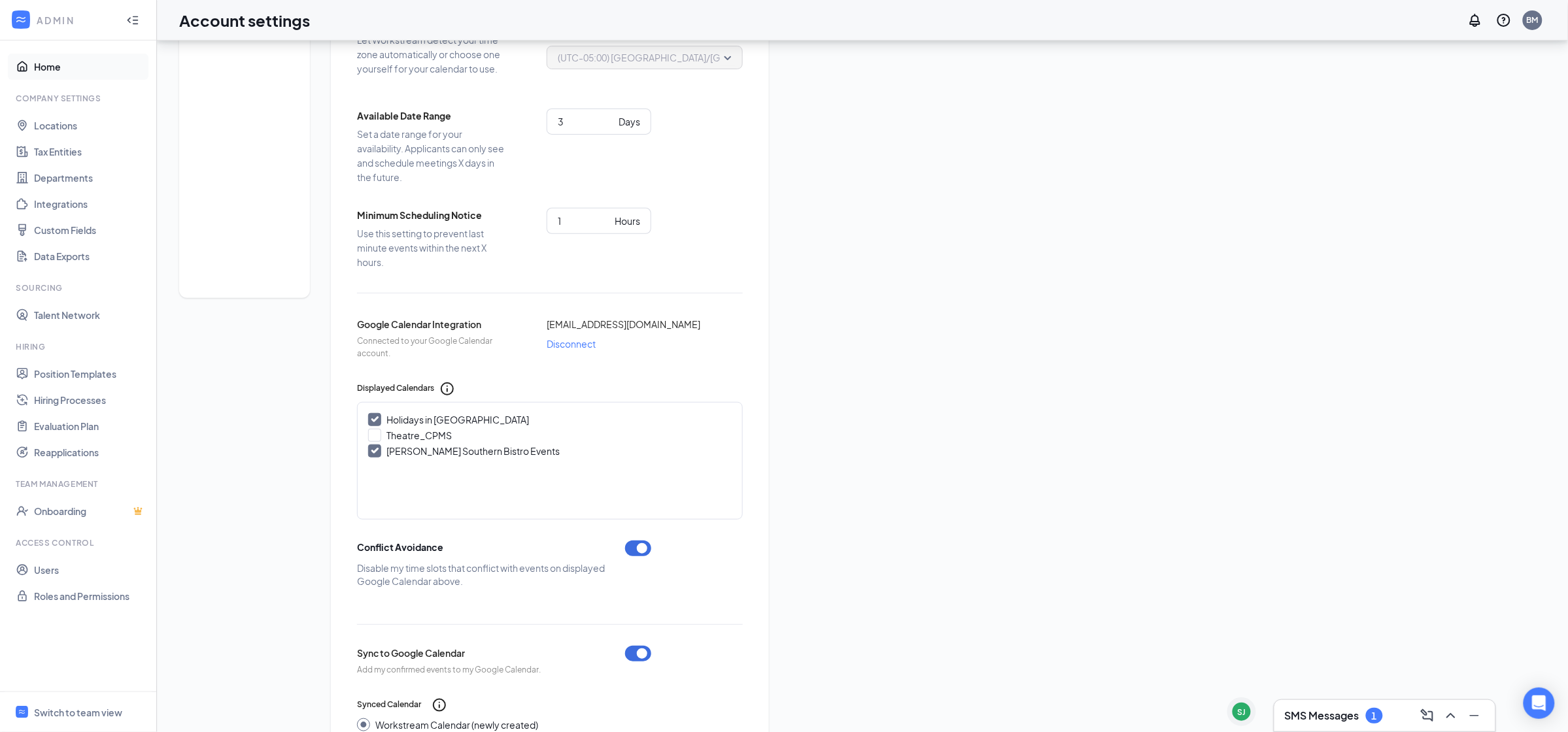
scroll to position [89, 0]
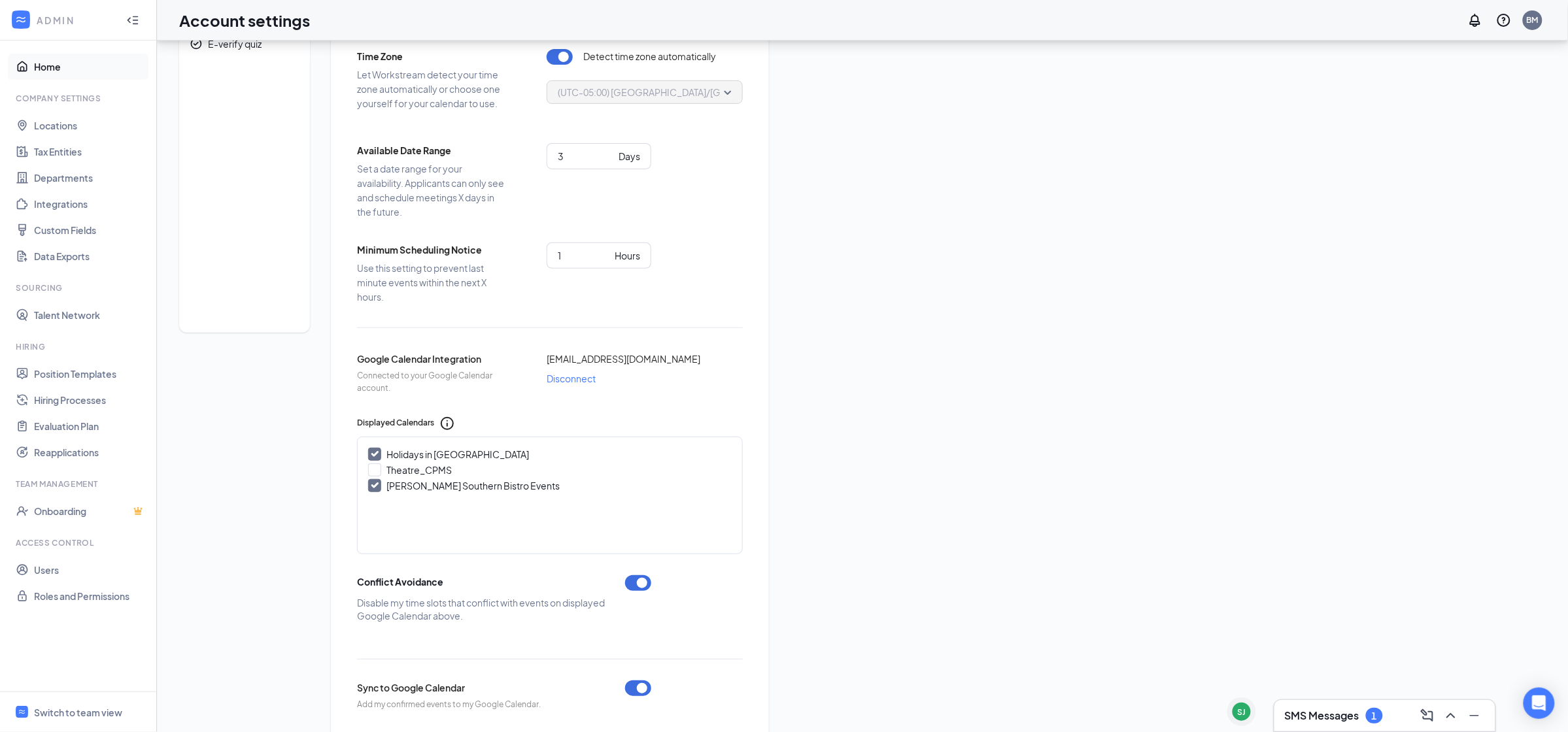
click at [45, 66] on link "Home" at bounding box center [90, 66] width 112 height 26
